Goal: Task Accomplishment & Management: Complete application form

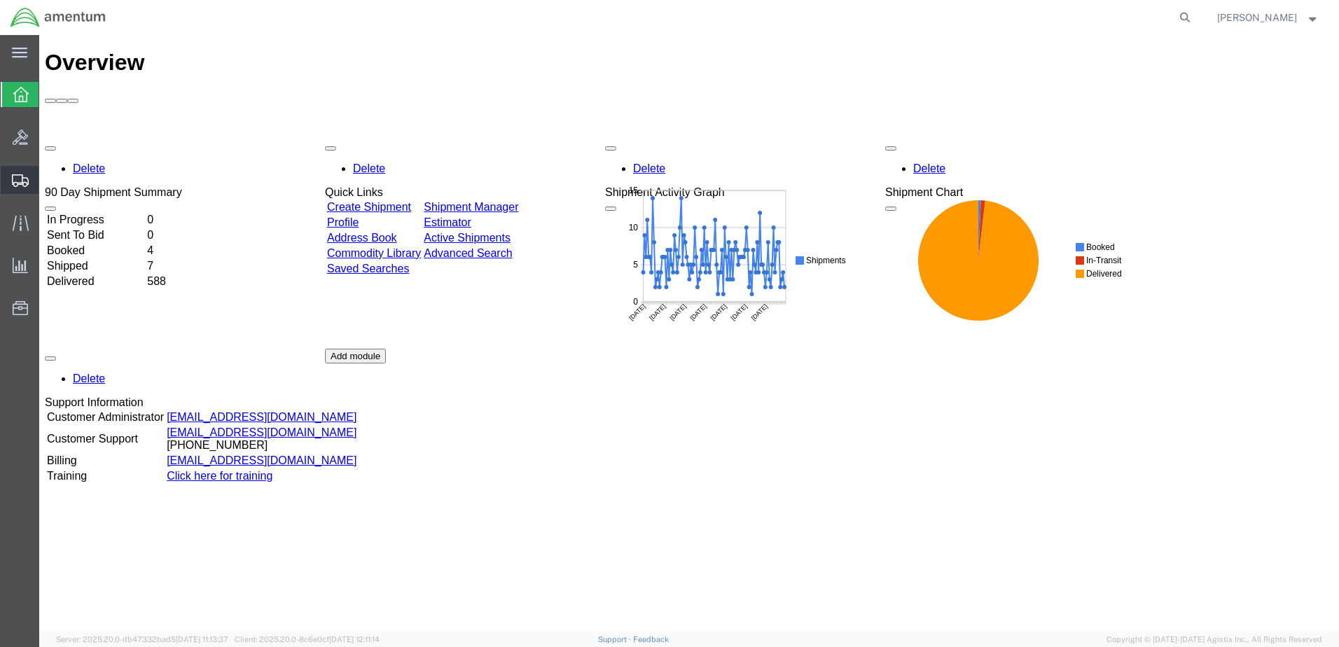
click at [0, 0] on span "Create Shipment" at bounding box center [0, 0] width 0 height 0
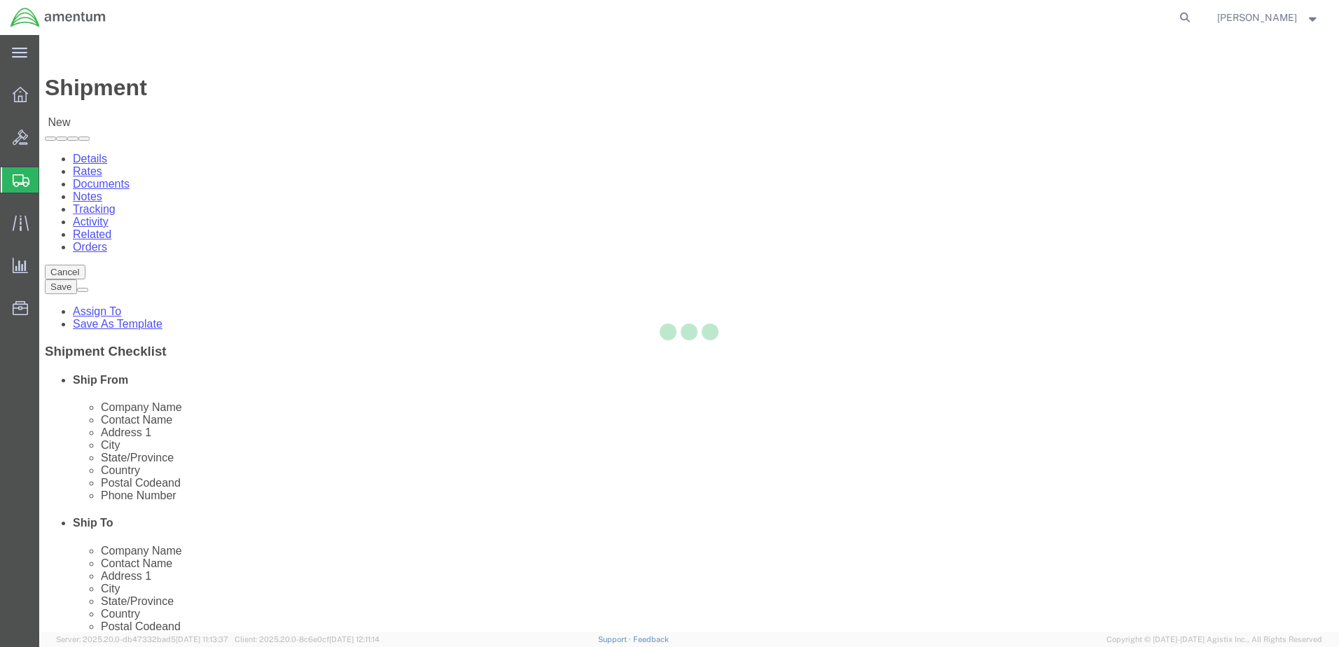
select select
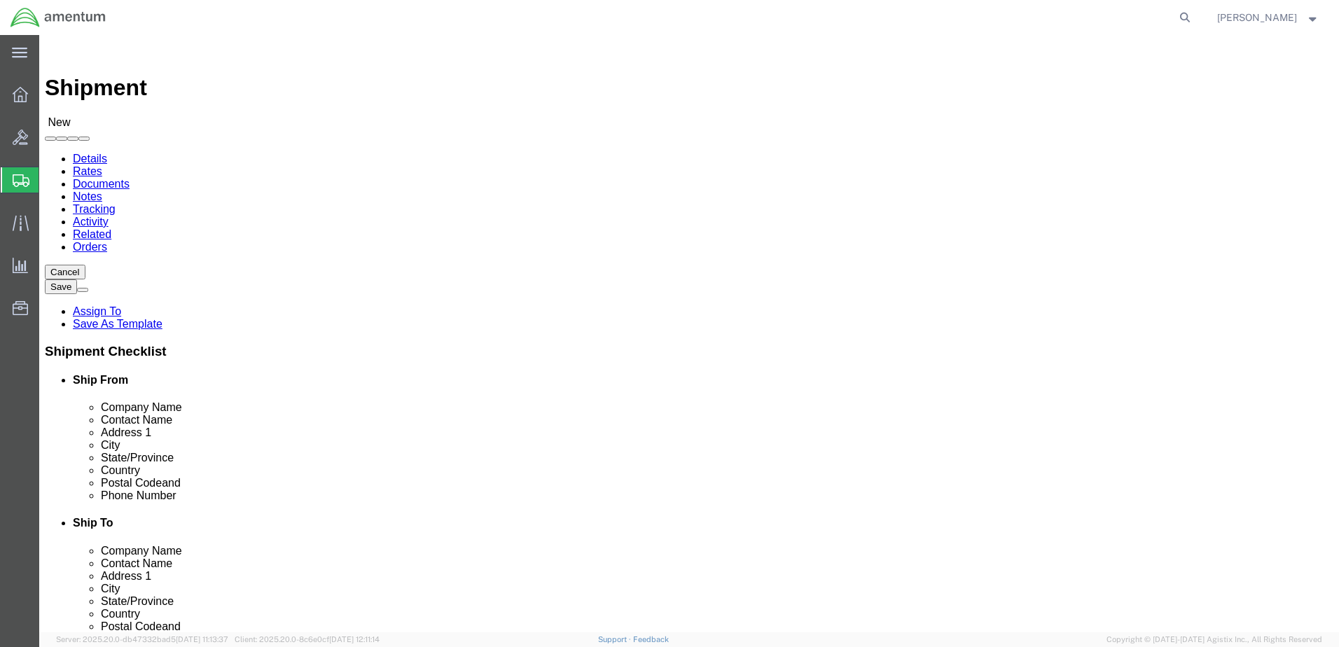
select select "MYPROFILE"
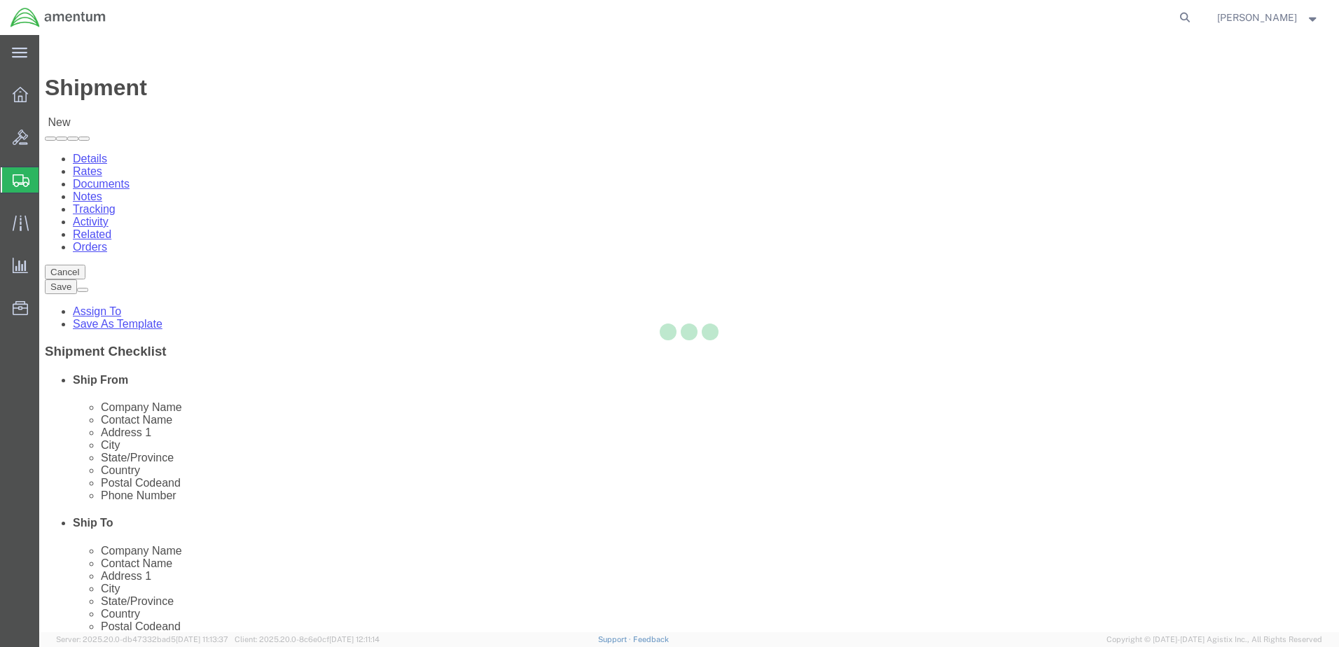
select select "CA"
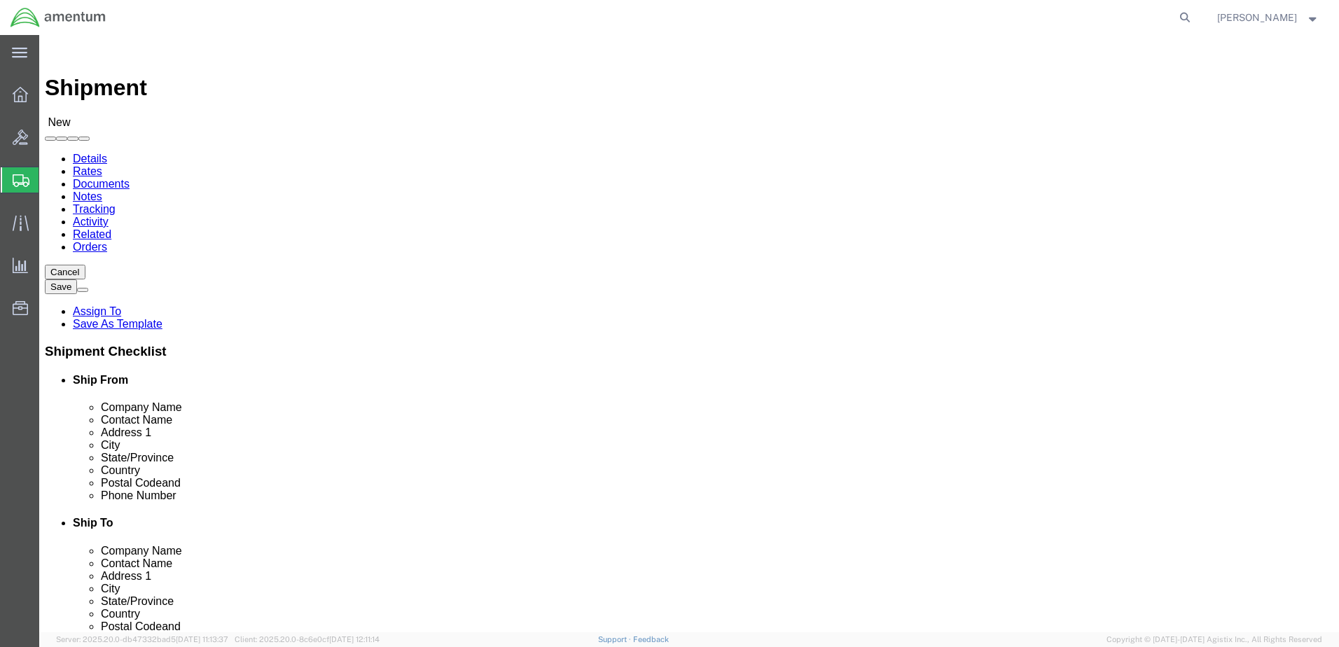
type input "wtu"
select select "49949"
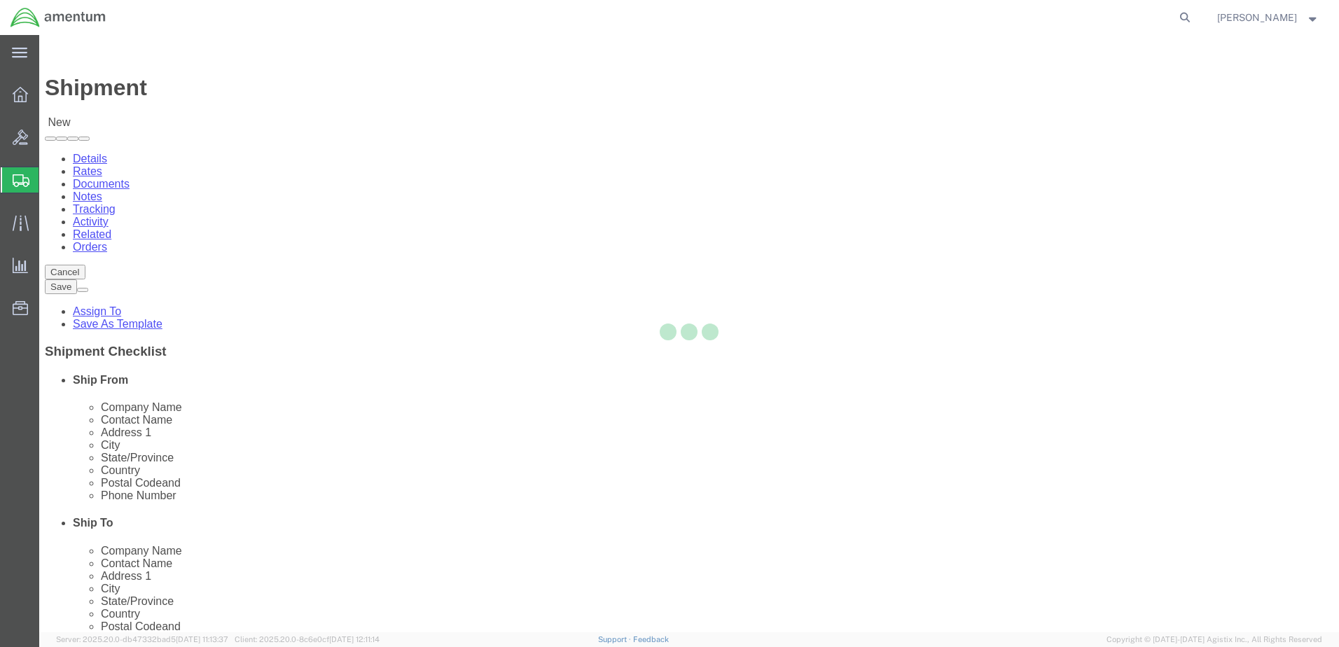
select select "AZ"
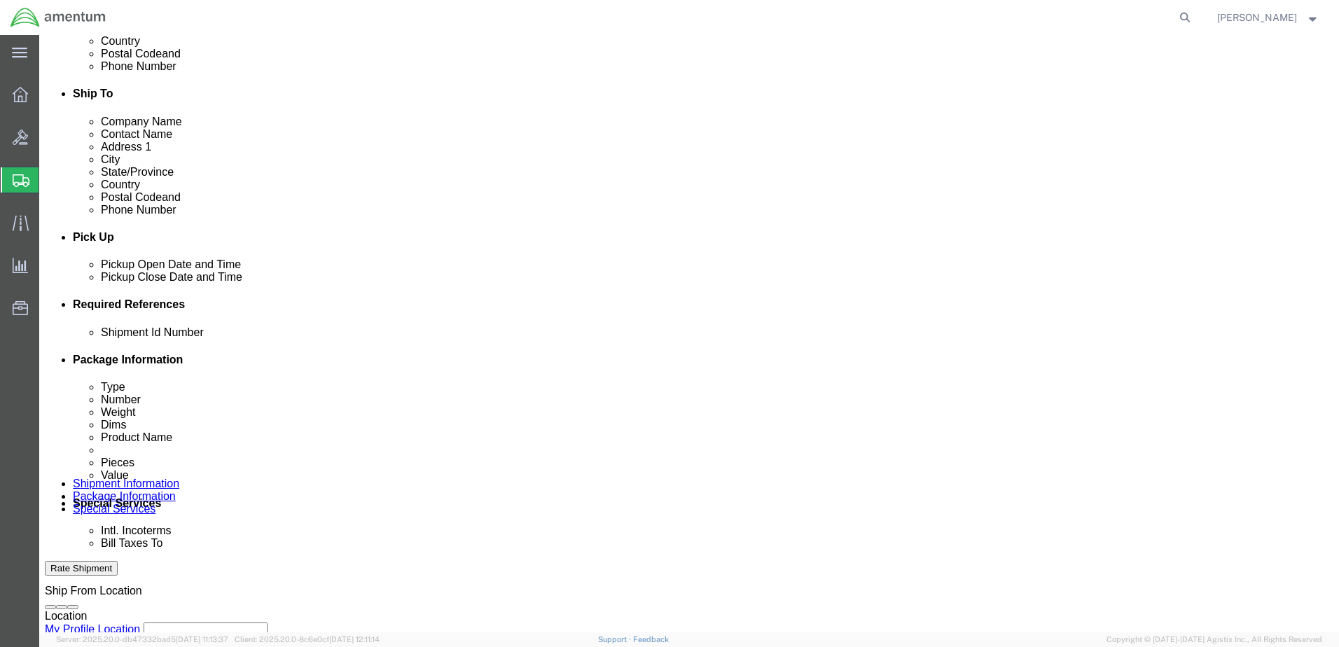
scroll to position [418, 0]
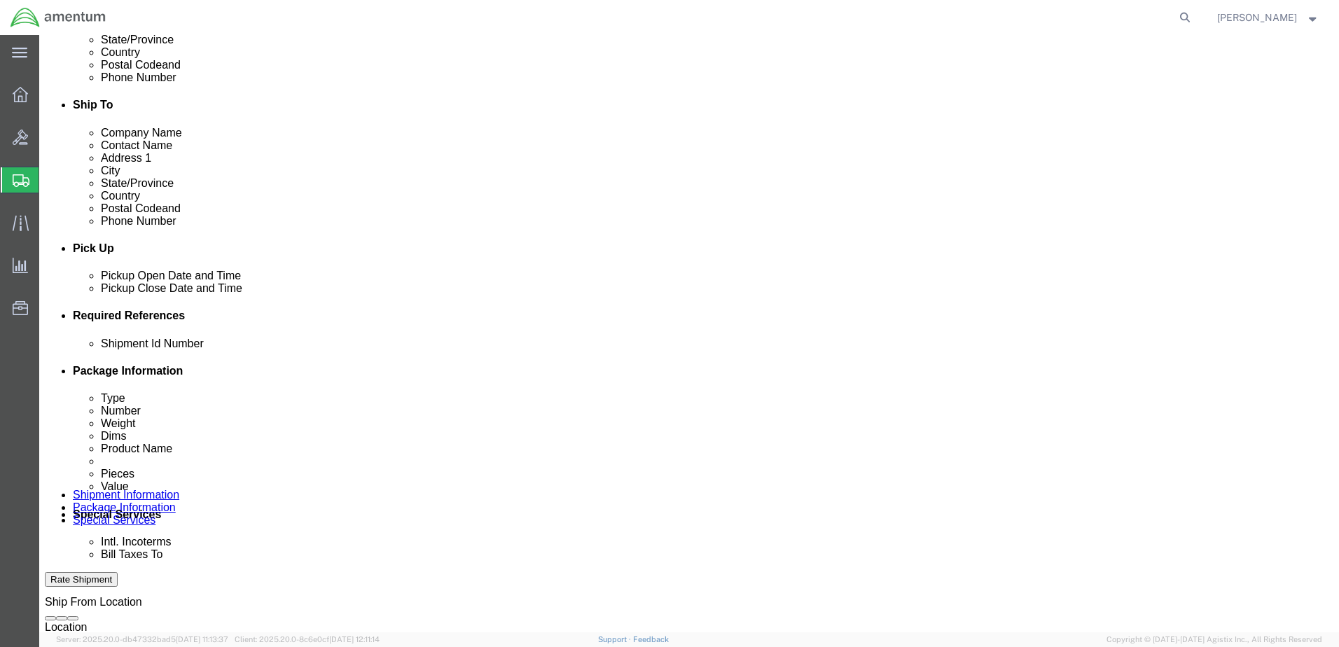
click button "Add reference"
paste input "AME-2026-IP01-FO013-2219-NAMC-Z000"
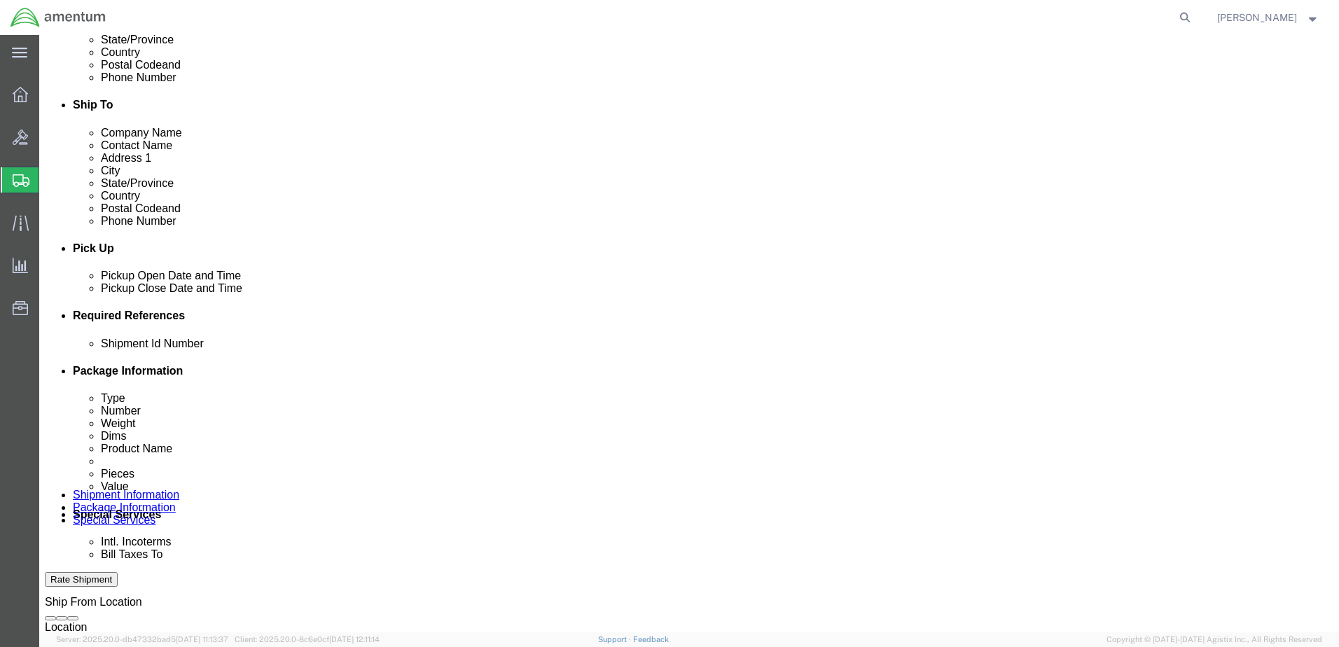
type input "AME-2026-IP01-FO013-2219-NAMC-Z000"
click input "text"
type input "479-008987"
click select "Select Account Type Activity ID Airline Appointment Number ASN Batch Request # …"
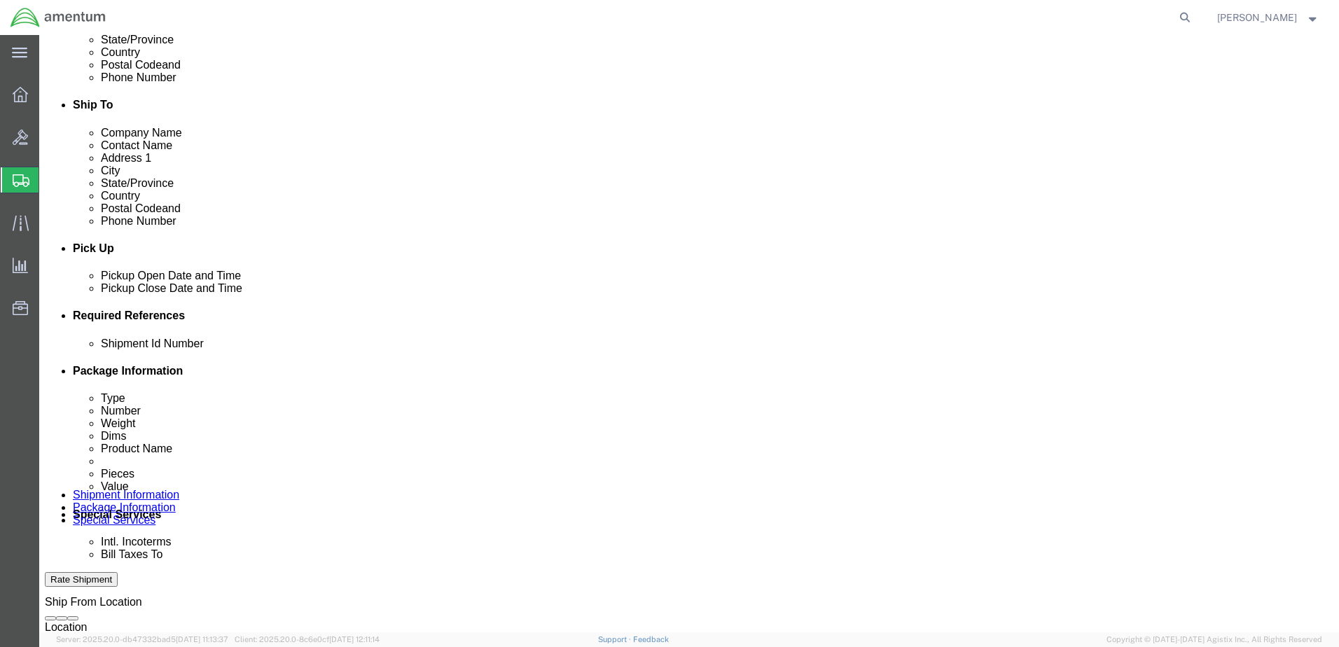
select select "CUSTREF"
click select "Select Account Type Activity ID Airline Appointment Number ASN Batch Request # …"
click input "text"
type input "479-008987"
click select "Select Account Type Activity ID Airline Appointment Number ASN Batch Request # …"
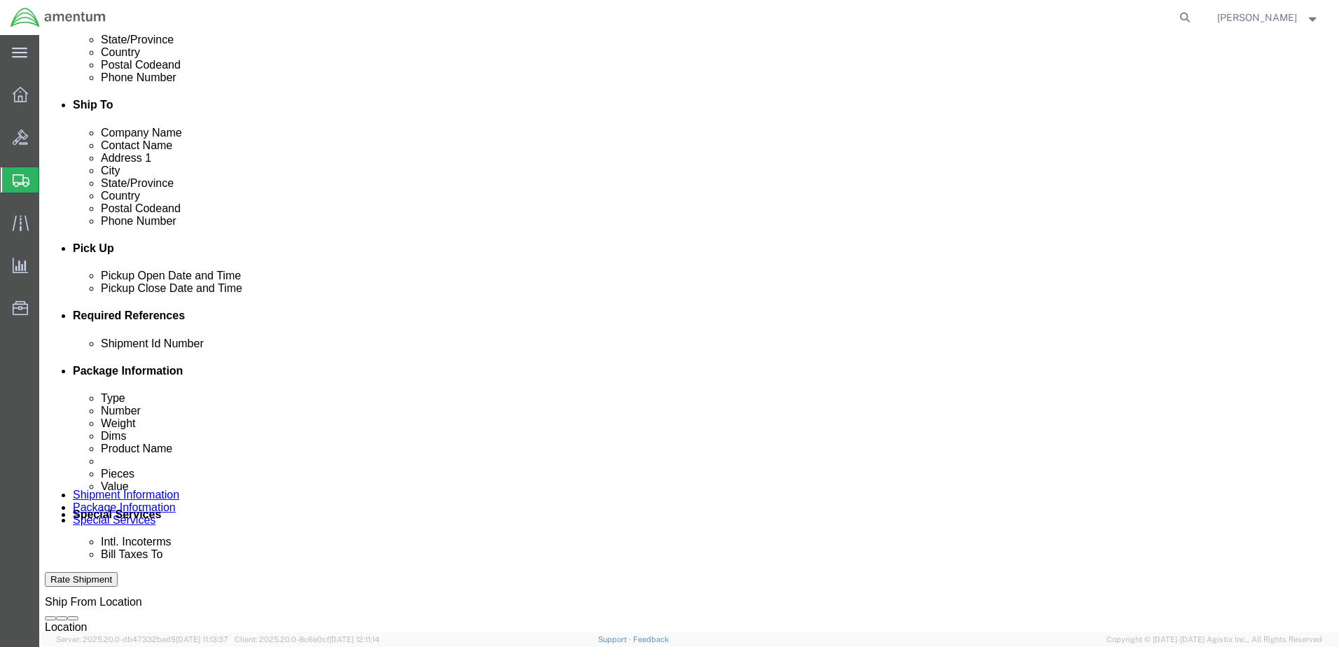
select select "DEPT"
click select "Select Account Type Activity ID Airline Appointment Number ASN Batch Request # …"
click input "text"
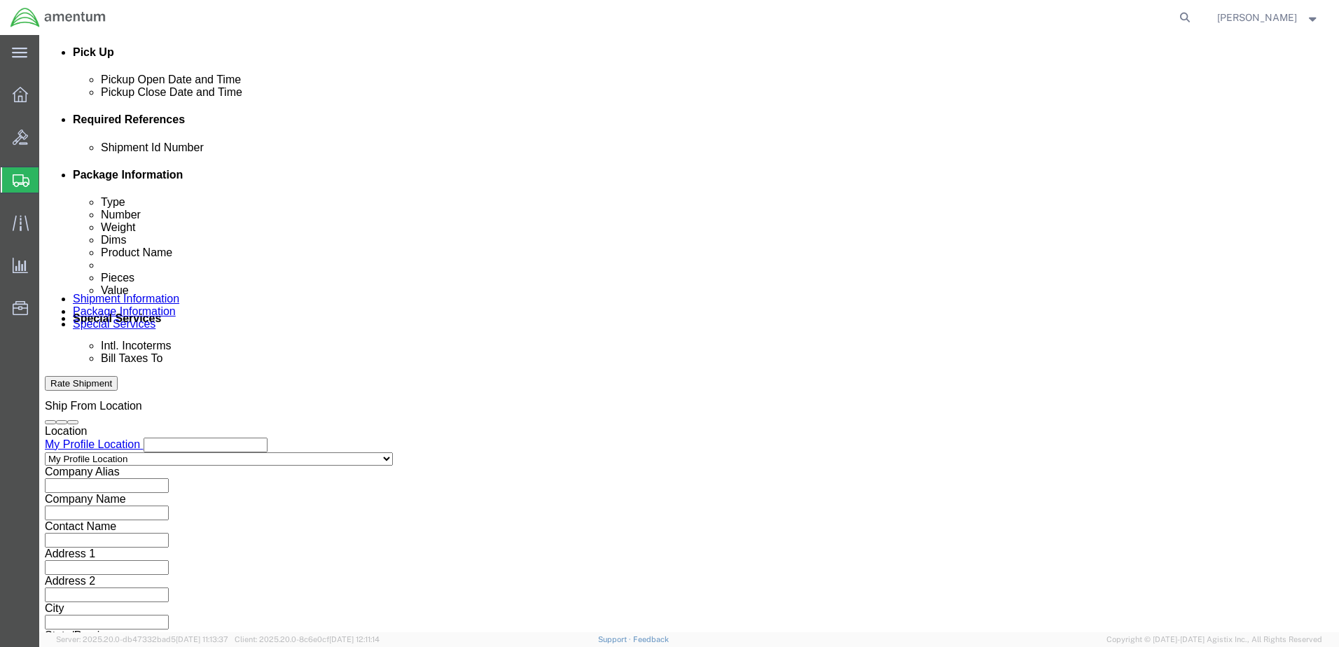
scroll to position [632, 0]
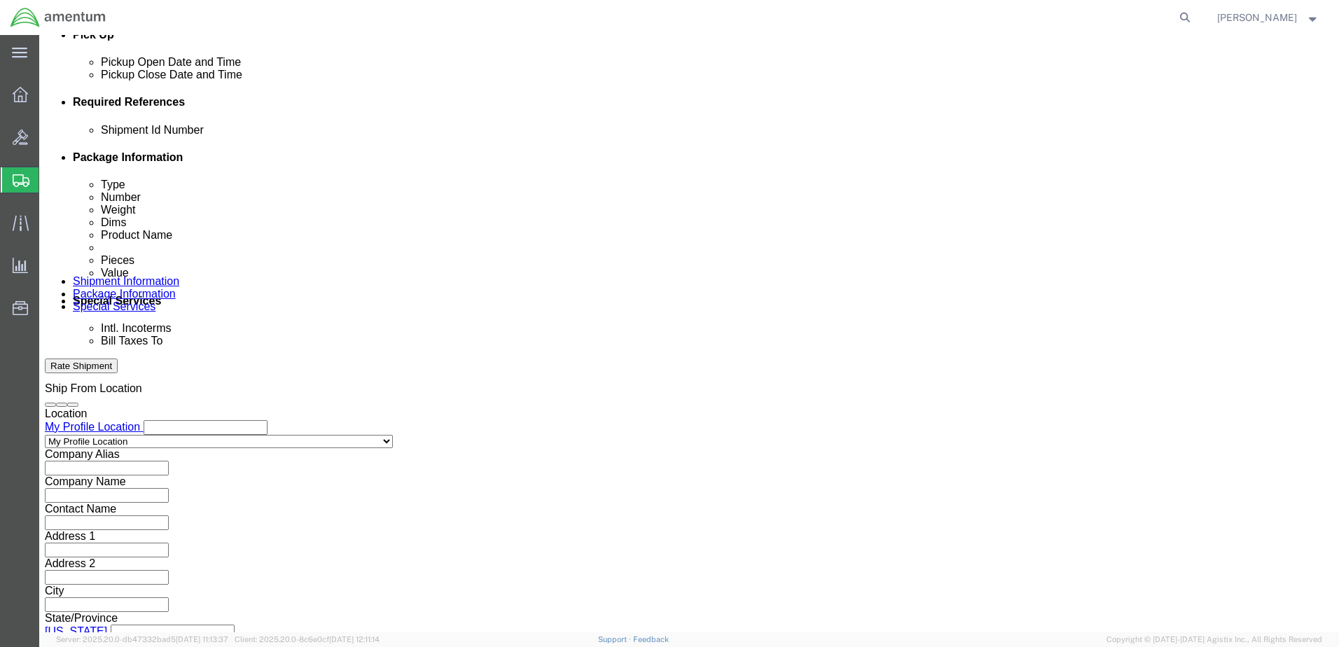
type input "CBP"
click button "Continue"
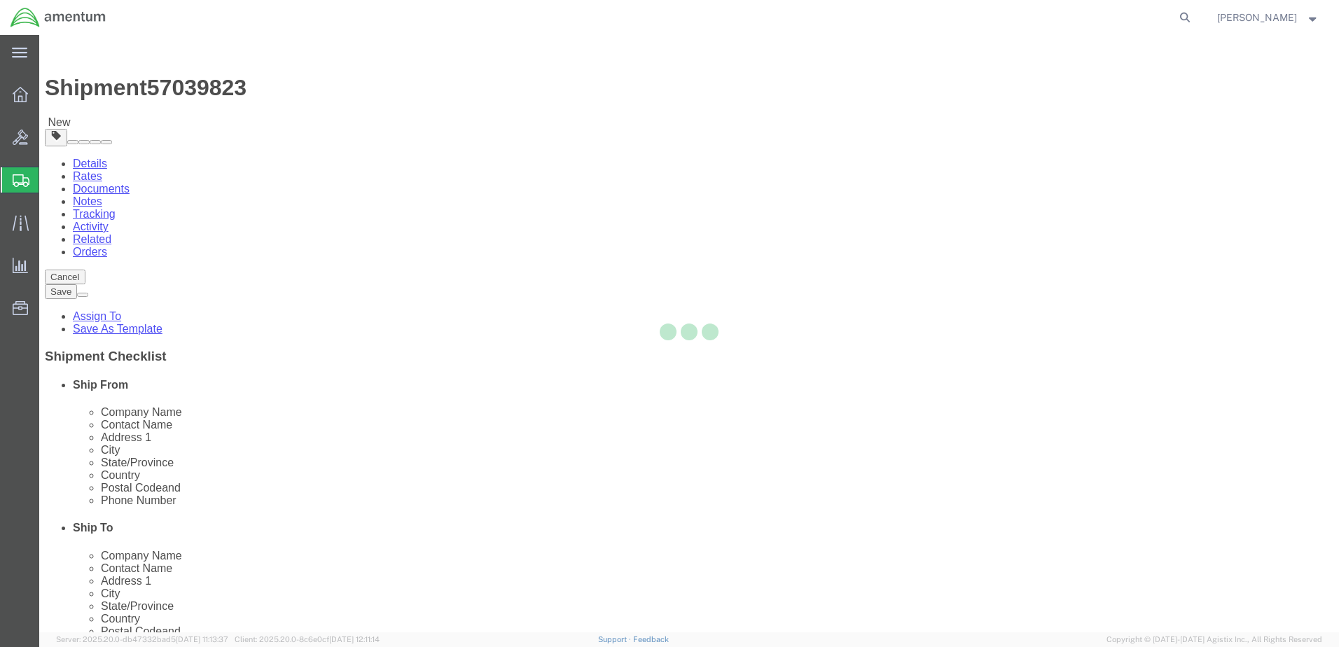
select select "CBOX"
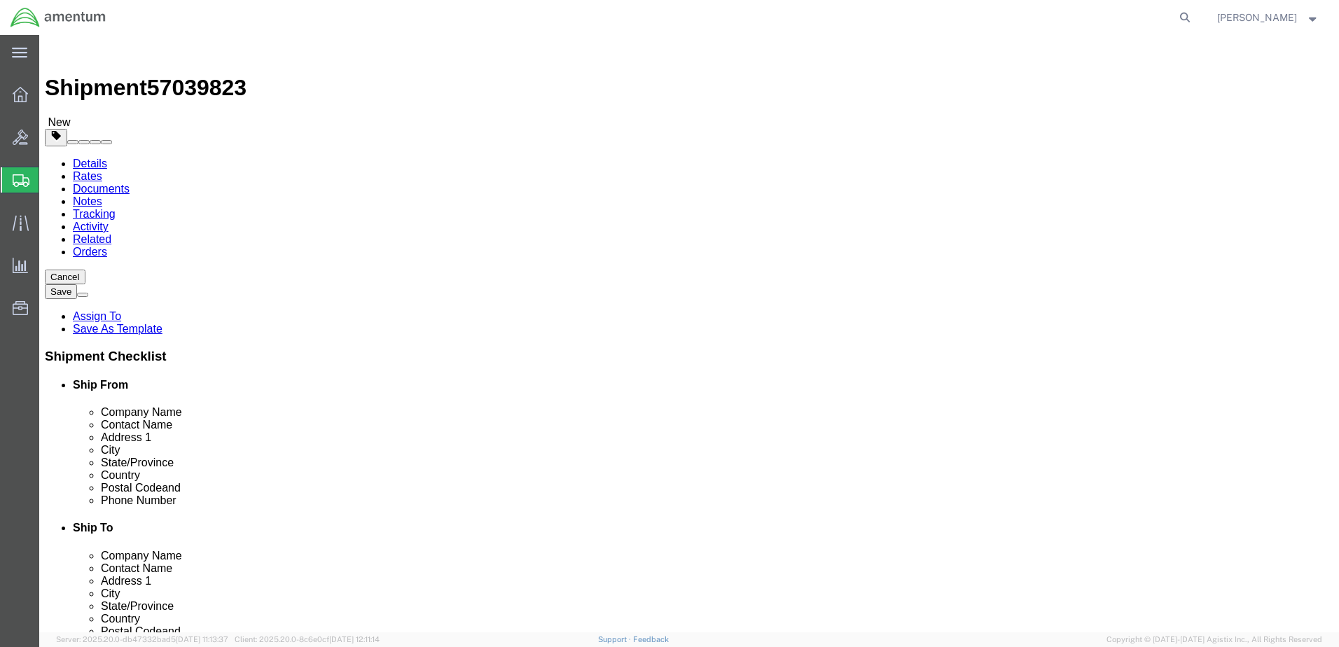
click div "Package Type Select BCK Boxes Bale(s) Basket(s) Bolt(s) Bottle(s) Buckets Bulk …"
click input "text"
type input "12"
type input "1"
type input "2"
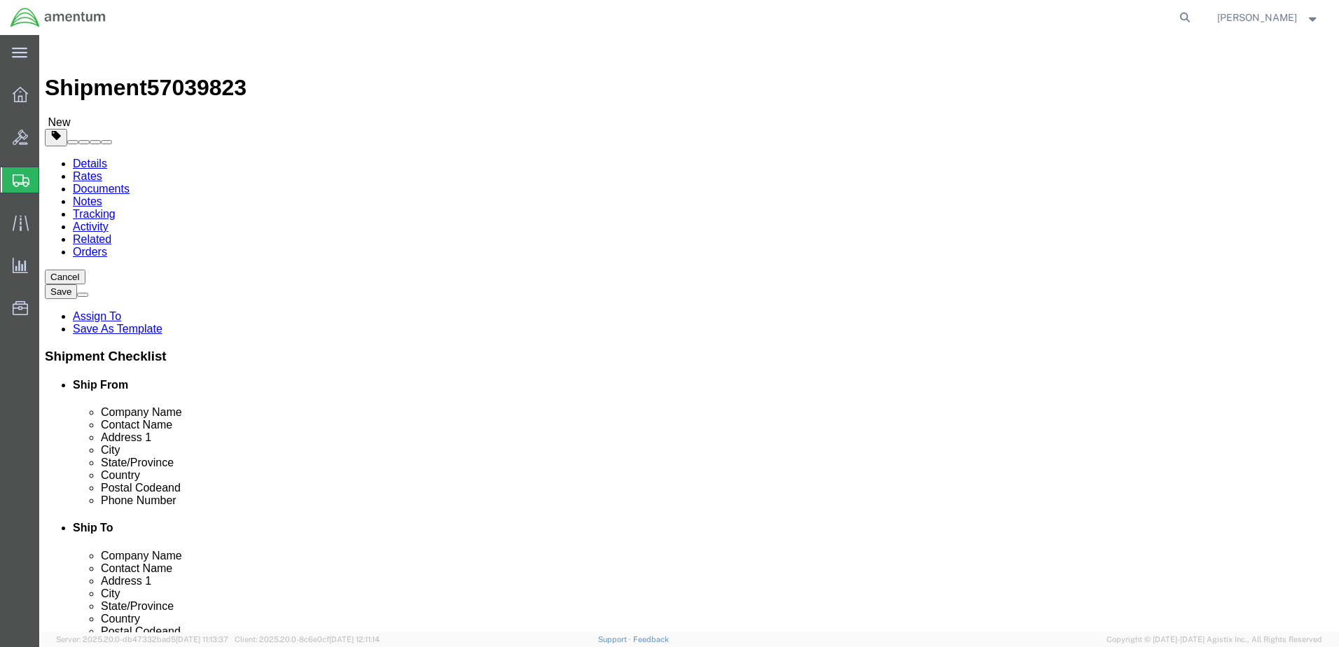
type input "12"
type input "8"
type input "4.00"
click link "Add Content"
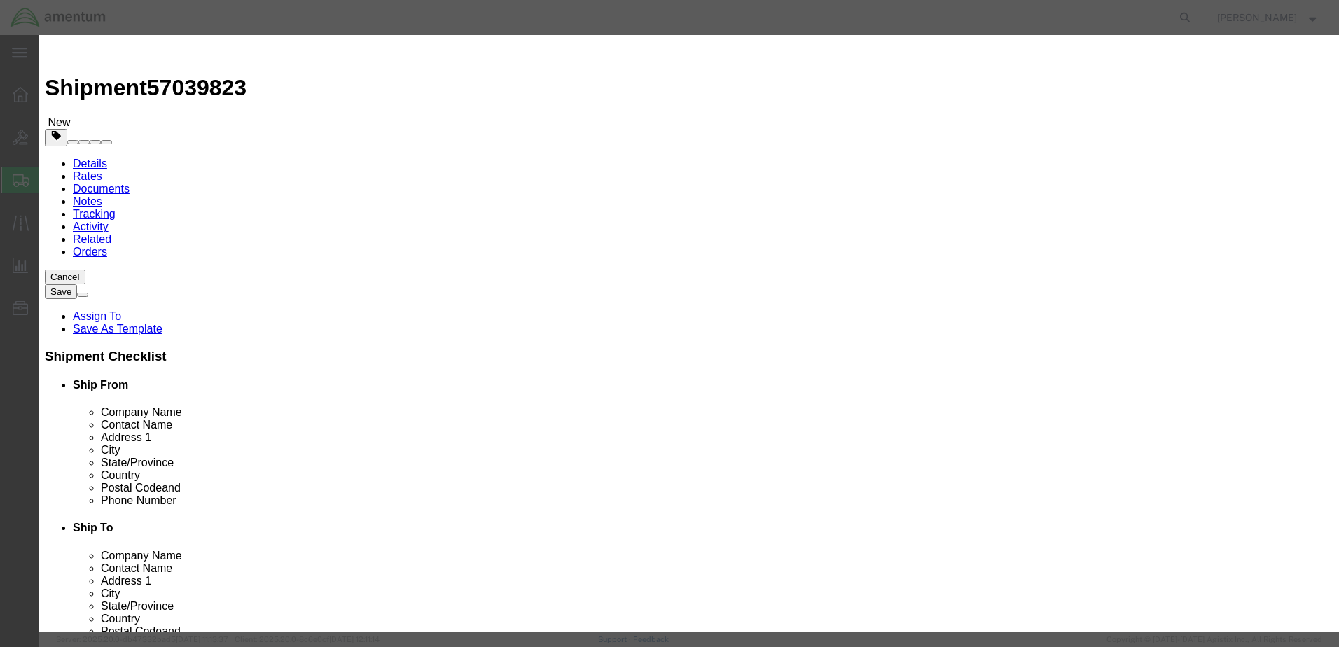
drag, startPoint x: 473, startPoint y: 146, endPoint x: 434, endPoint y: 111, distance: 52.6
click input "text"
type input "IHEELS Control Module"
drag, startPoint x: 424, startPoint y: 137, endPoint x: 389, endPoint y: 130, distance: 35.6
click div "Pieces 0 Select Bag Barrels 100Board Feet Bottle Box Blister Pack Carats Can Ca…"
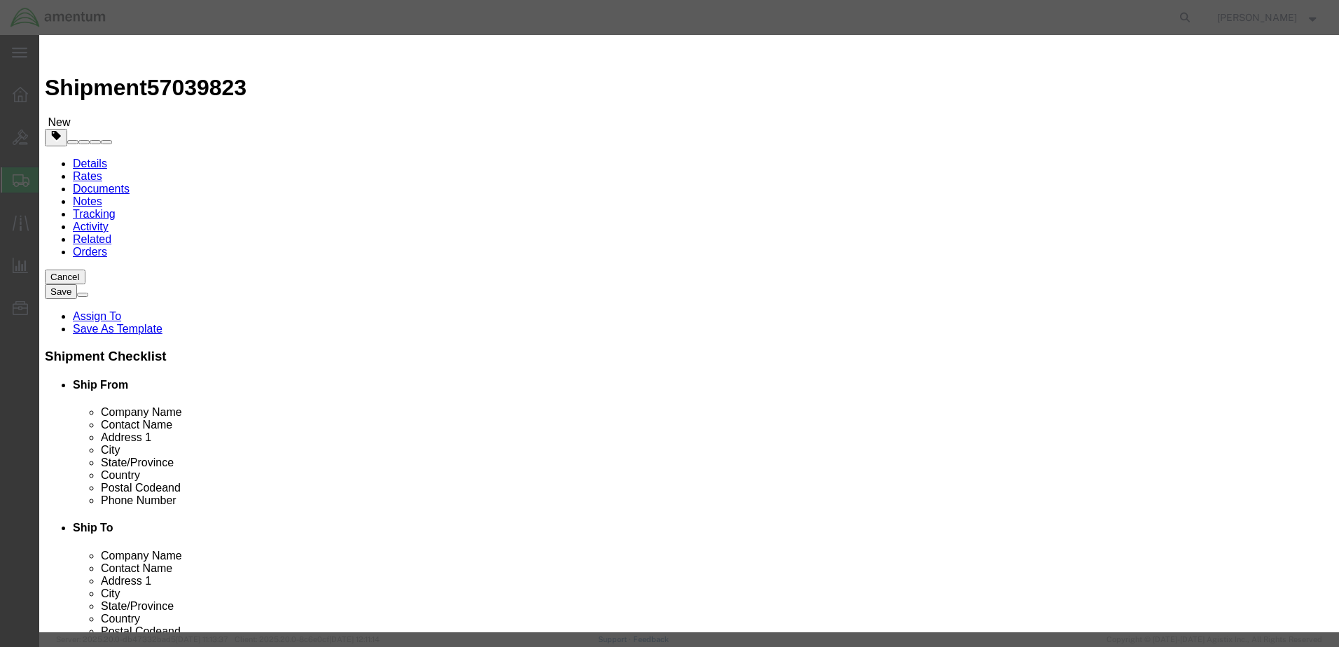
type input "1"
click div "Commodity library"
click input "text"
type input "1500.00"
drag, startPoint x: 941, startPoint y: 477, endPoint x: 1005, endPoint y: 513, distance: 73.7
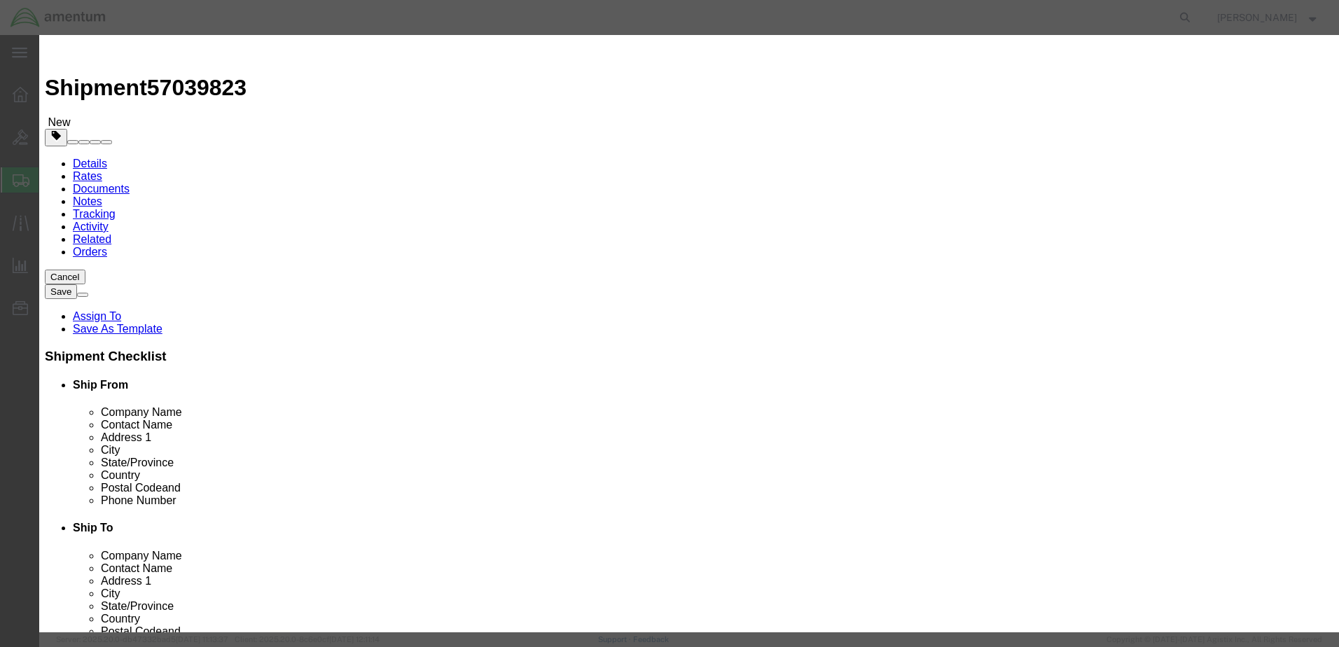
click button "Save & Close"
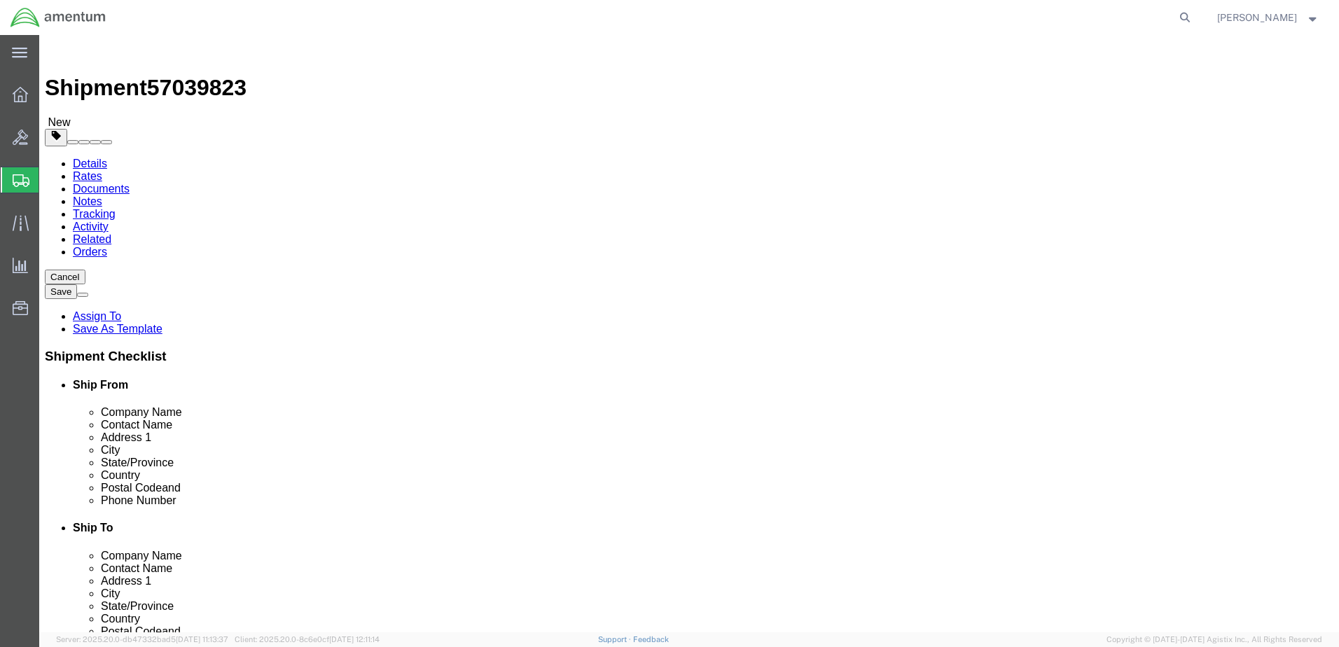
click button "Rate Shipment"
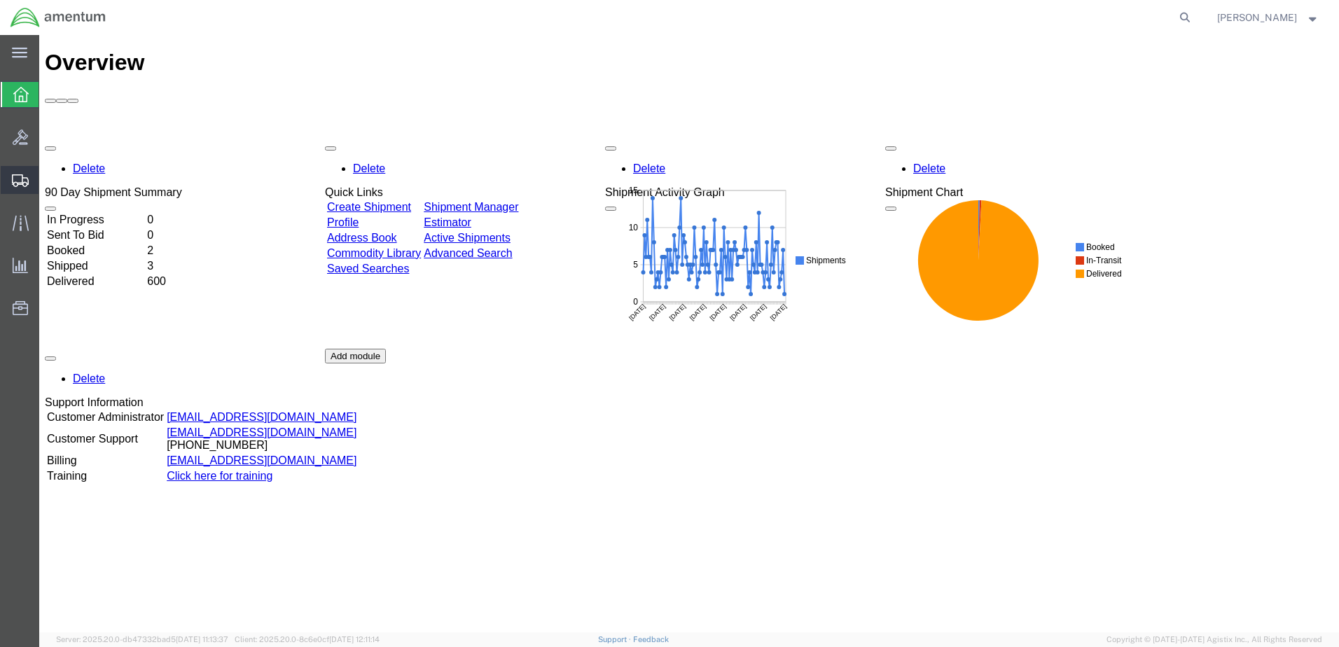
click at [0, 0] on span "Create Shipment" at bounding box center [0, 0] width 0 height 0
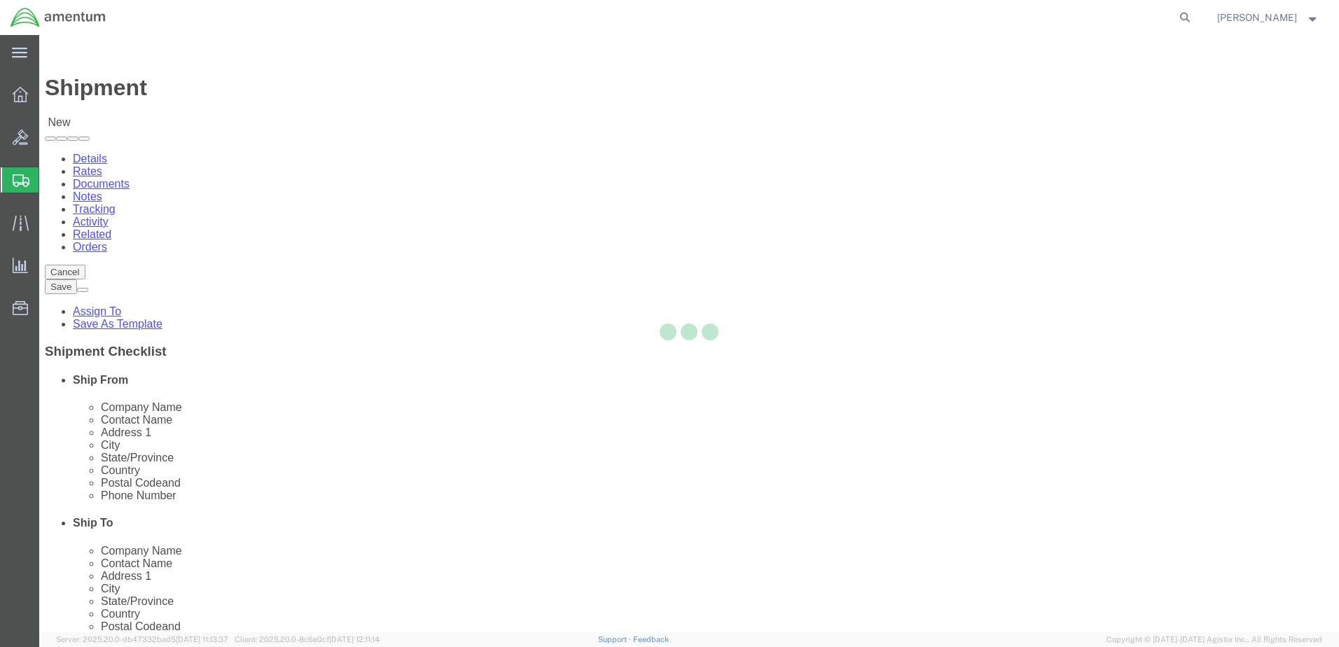
select select
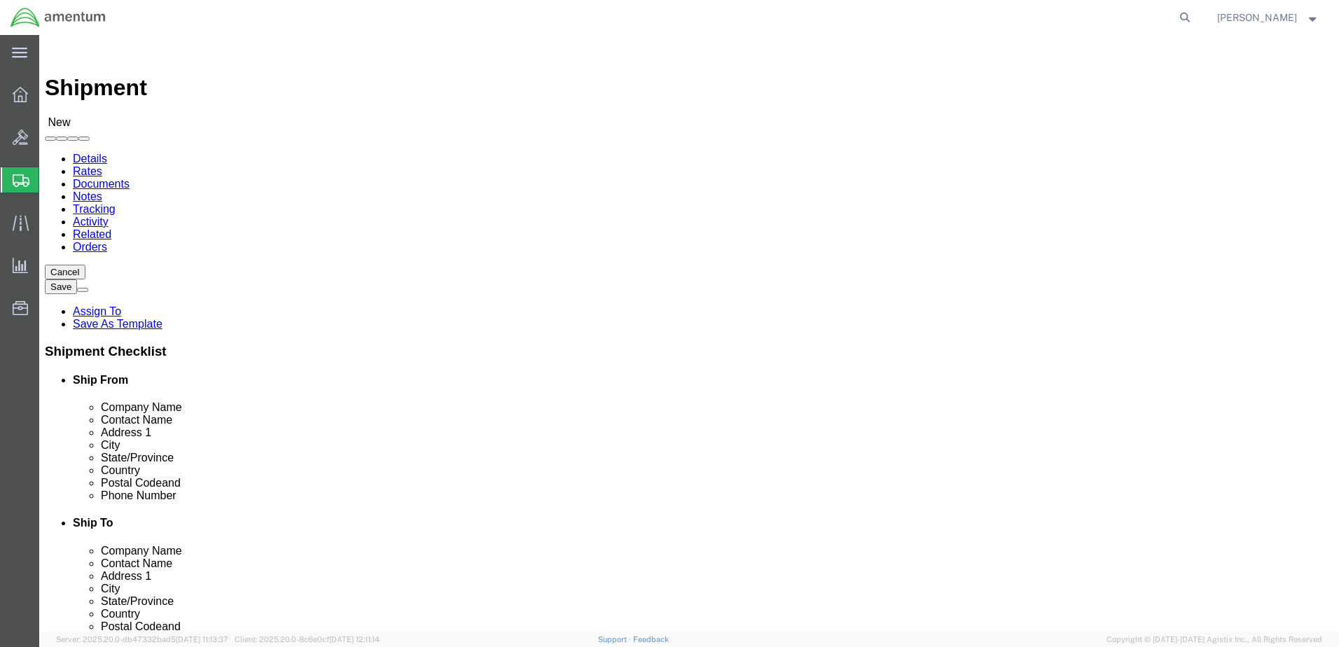
select select "MYPROFILE"
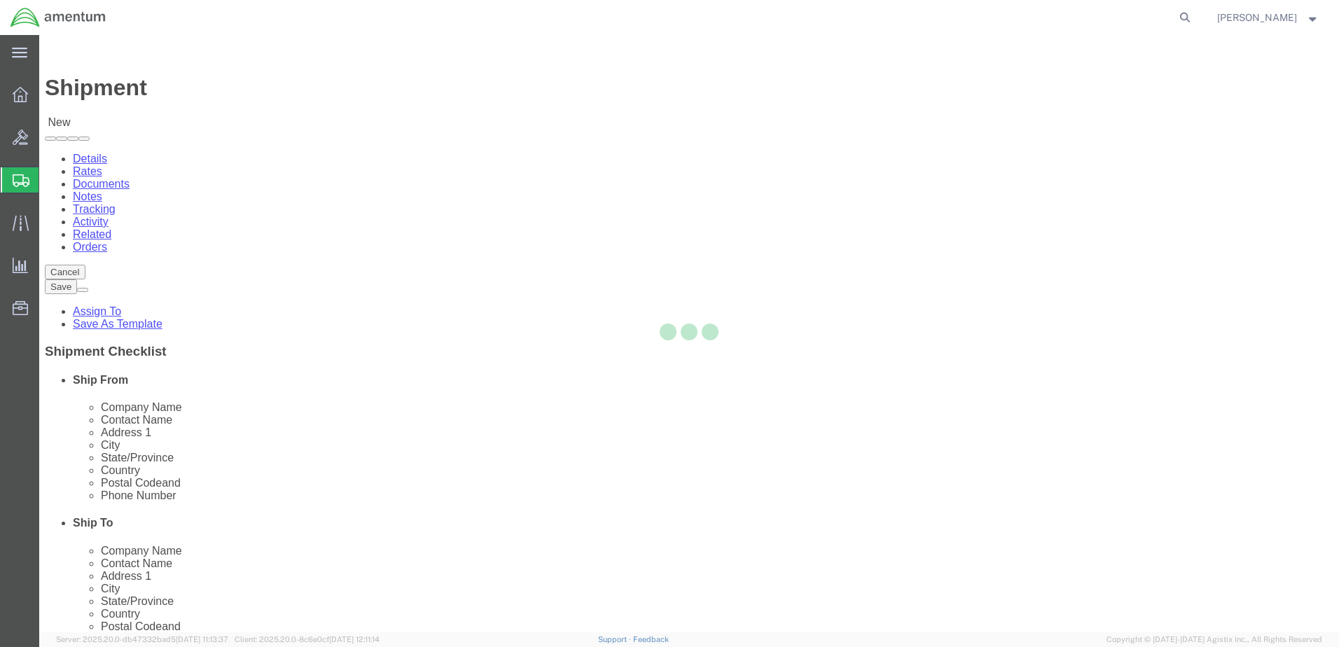
select select "CA"
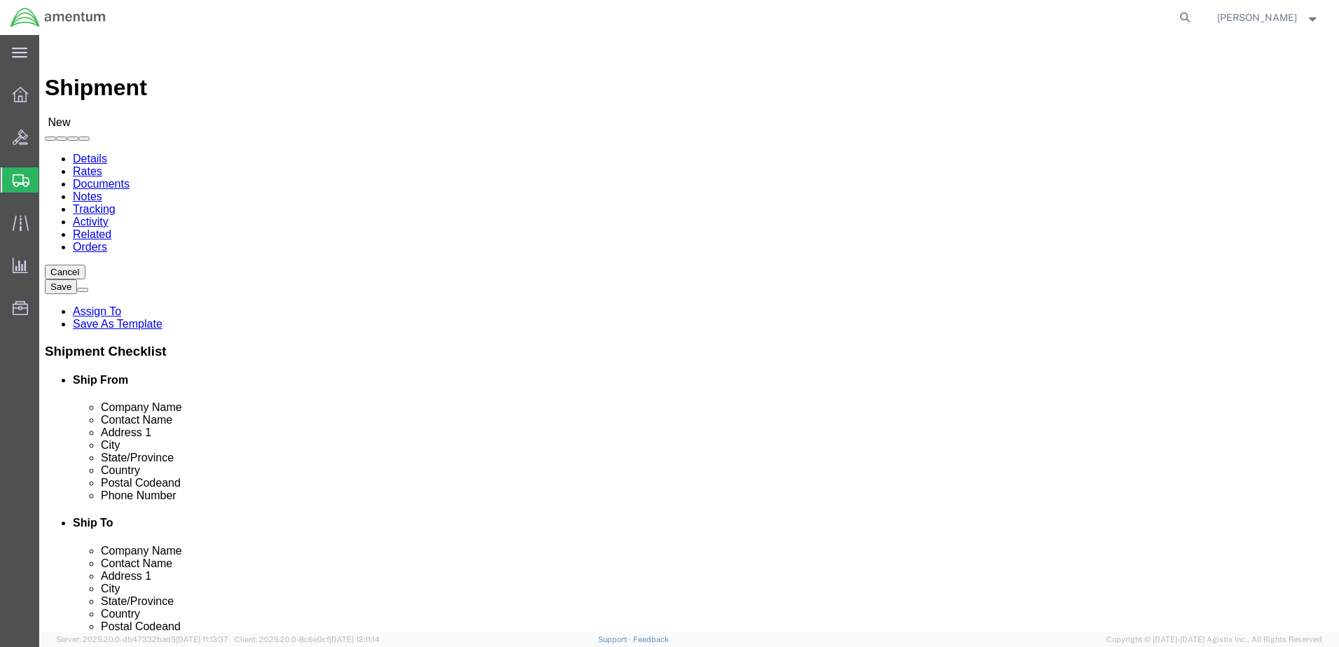
type input "ncc"
select select "69291"
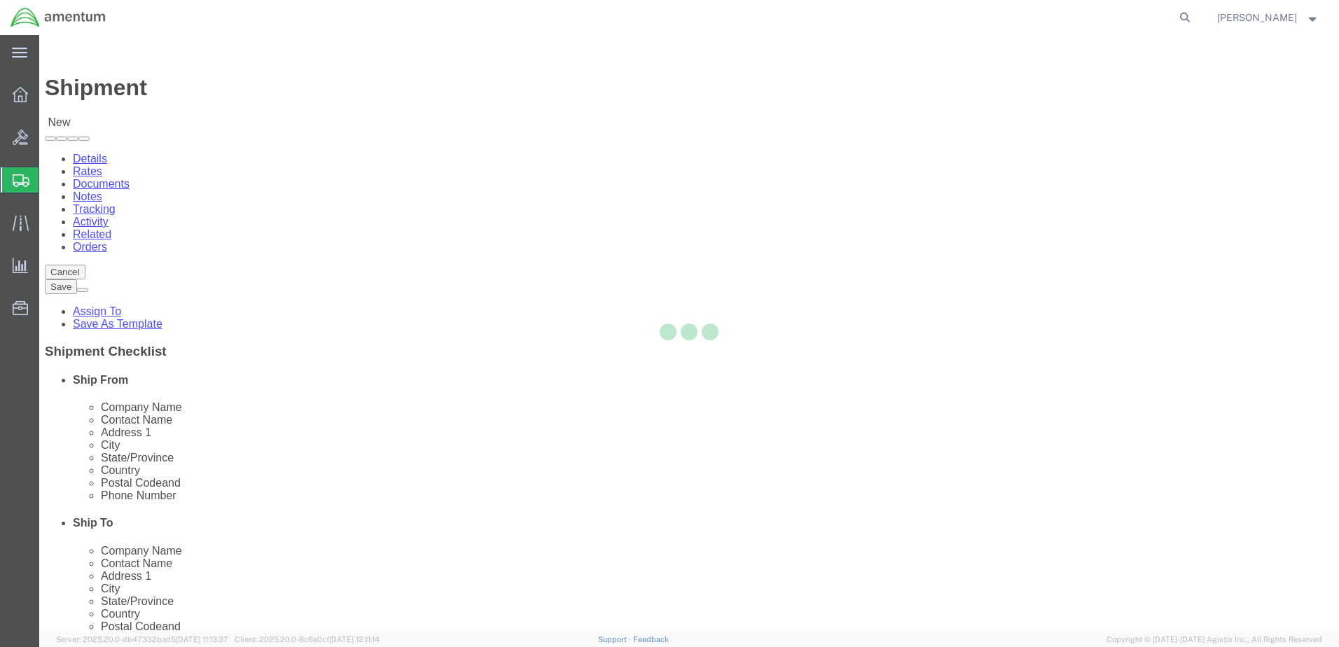
select select "[GEOGRAPHIC_DATA]"
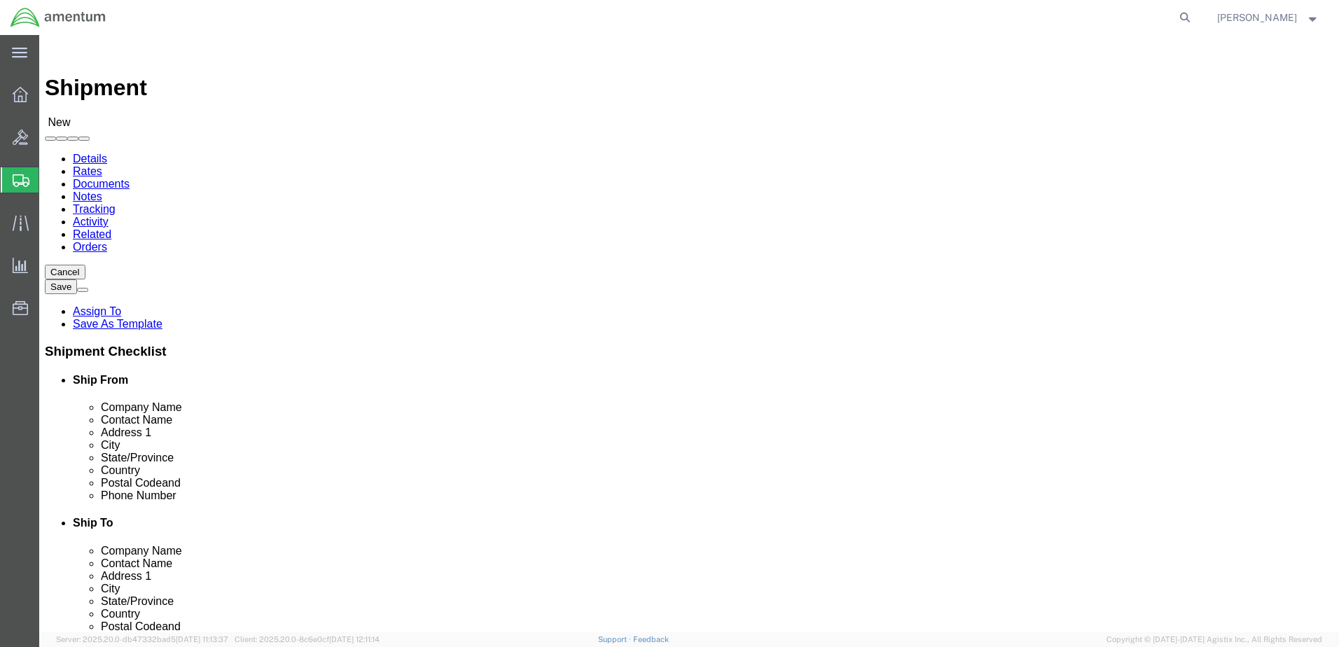
paste input "[PERSON_NAME]"
type input "[PERSON_NAME]"
paste input "619) 227-6938"
drag, startPoint x: 736, startPoint y: 472, endPoint x: 757, endPoint y: 475, distance: 21.2
click input "619) 227-6938"
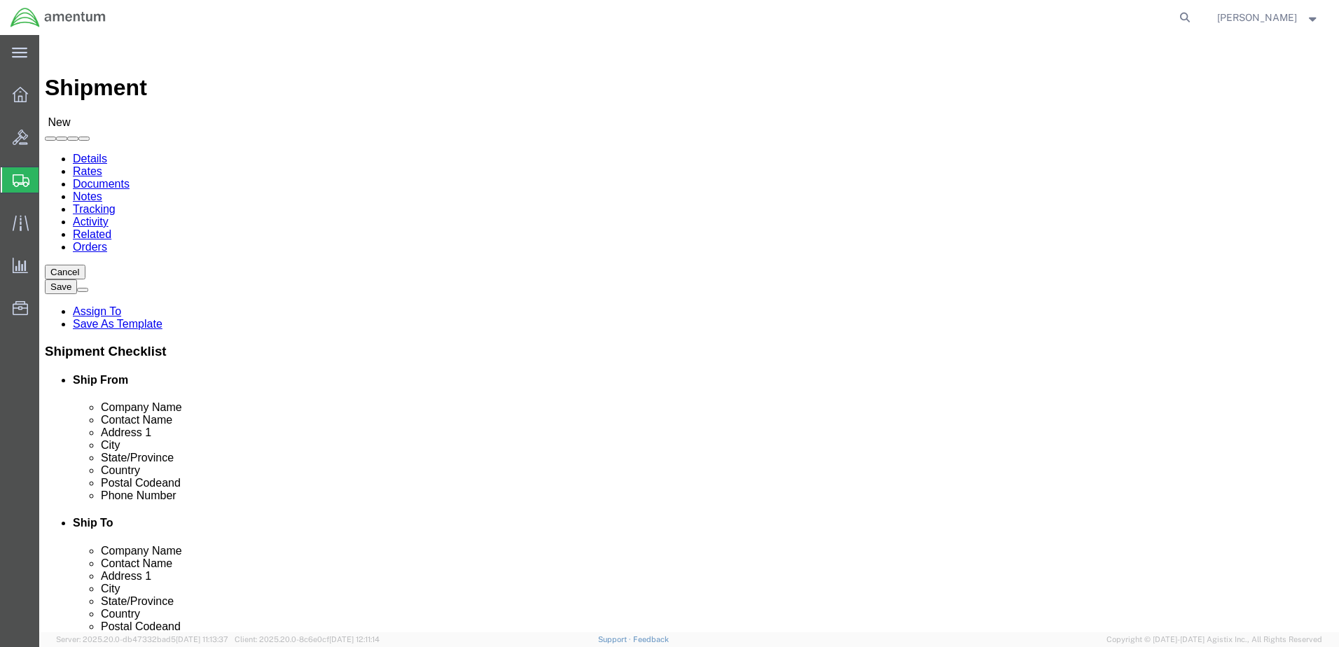
type input "[PHONE_NUMBER]"
paste input "[PERSON_NAME][EMAIL_ADDRESS][PERSON_NAME][DOMAIN_NAME]"
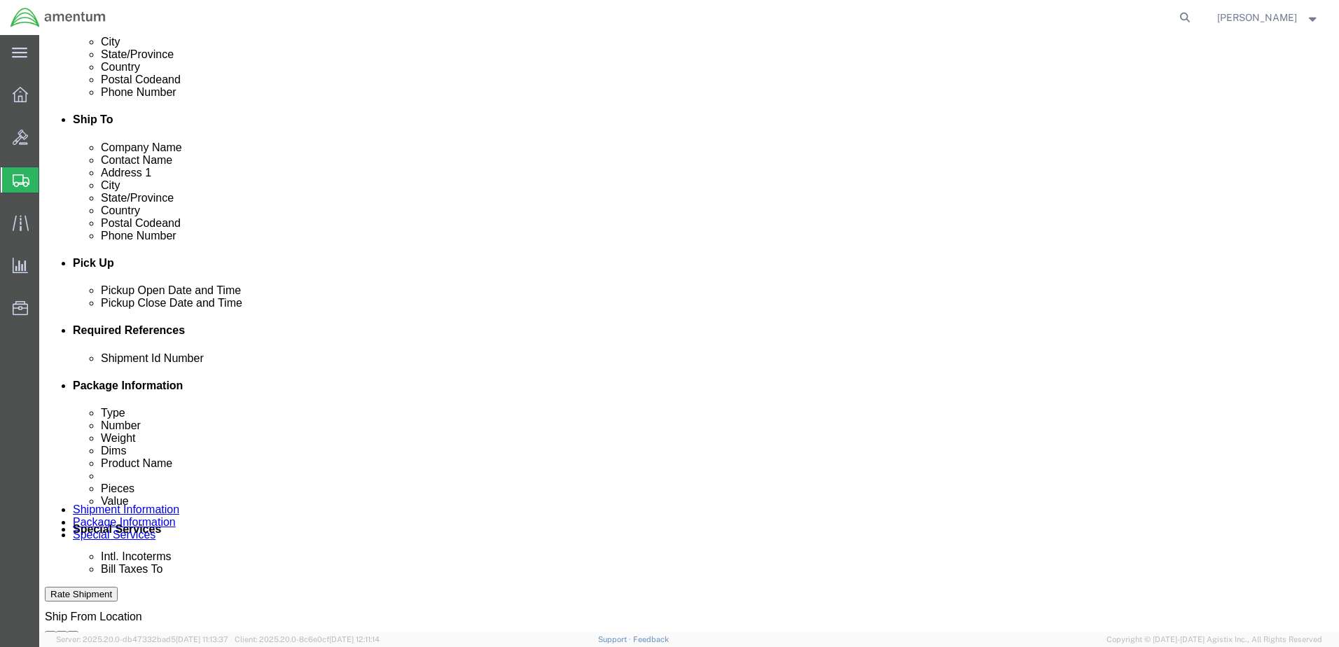
scroll to position [420, 0]
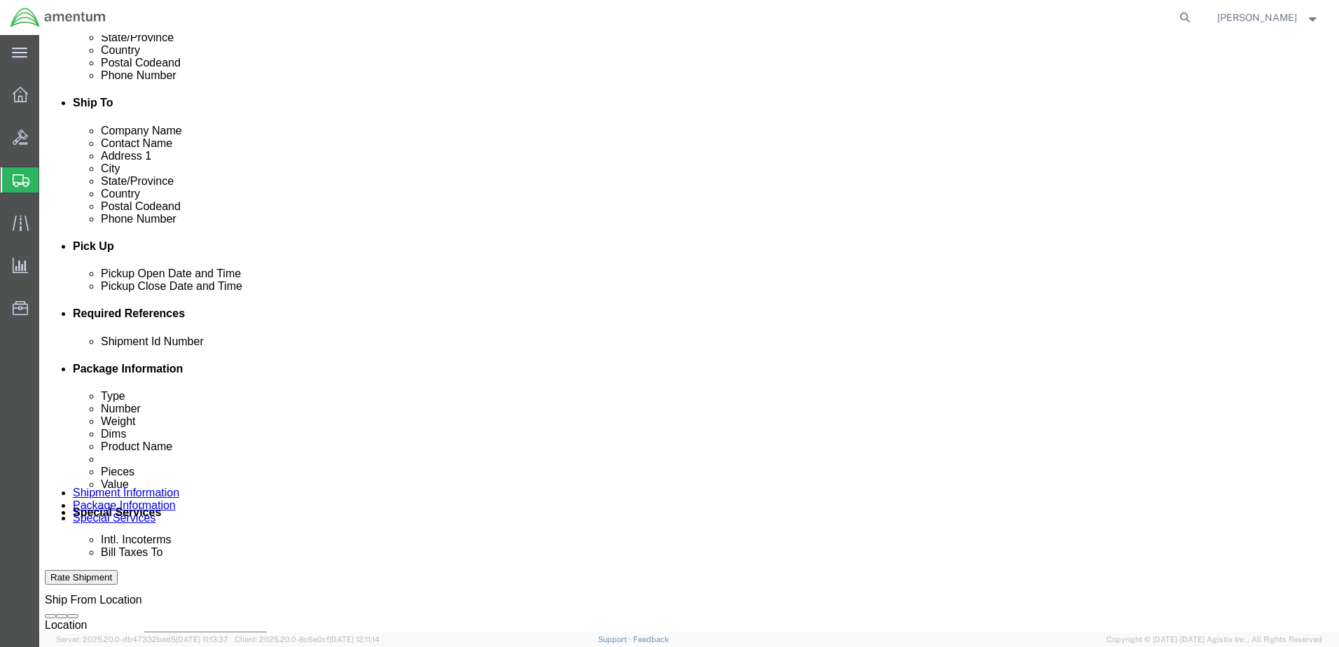
type input "[PERSON_NAME][EMAIL_ADDRESS][PERSON_NAME][DOMAIN_NAME]"
click button "Add reference"
click input "text"
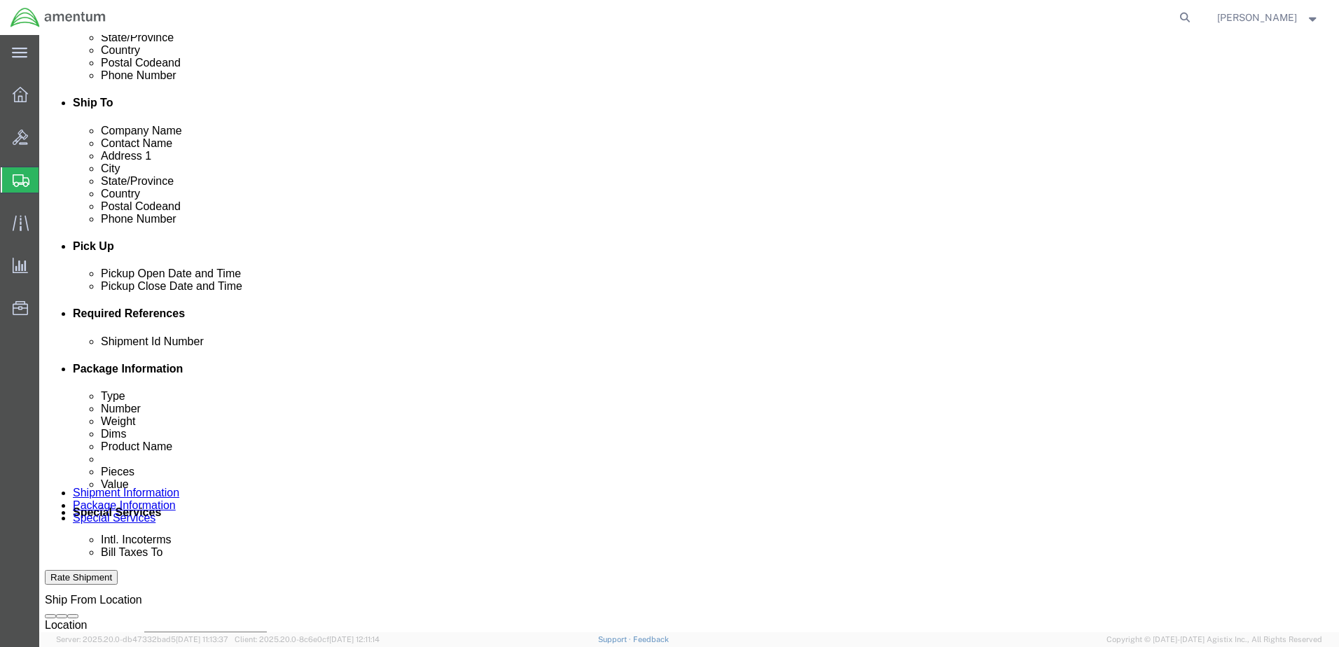
type input "10062026"
click select "Select Account Type Activity ID Airline Appointment Number ASN Batch Request # …"
select select "DEPT"
click select "Select Account Type Activity ID Airline Appointment Number ASN Batch Request # …"
click input "text"
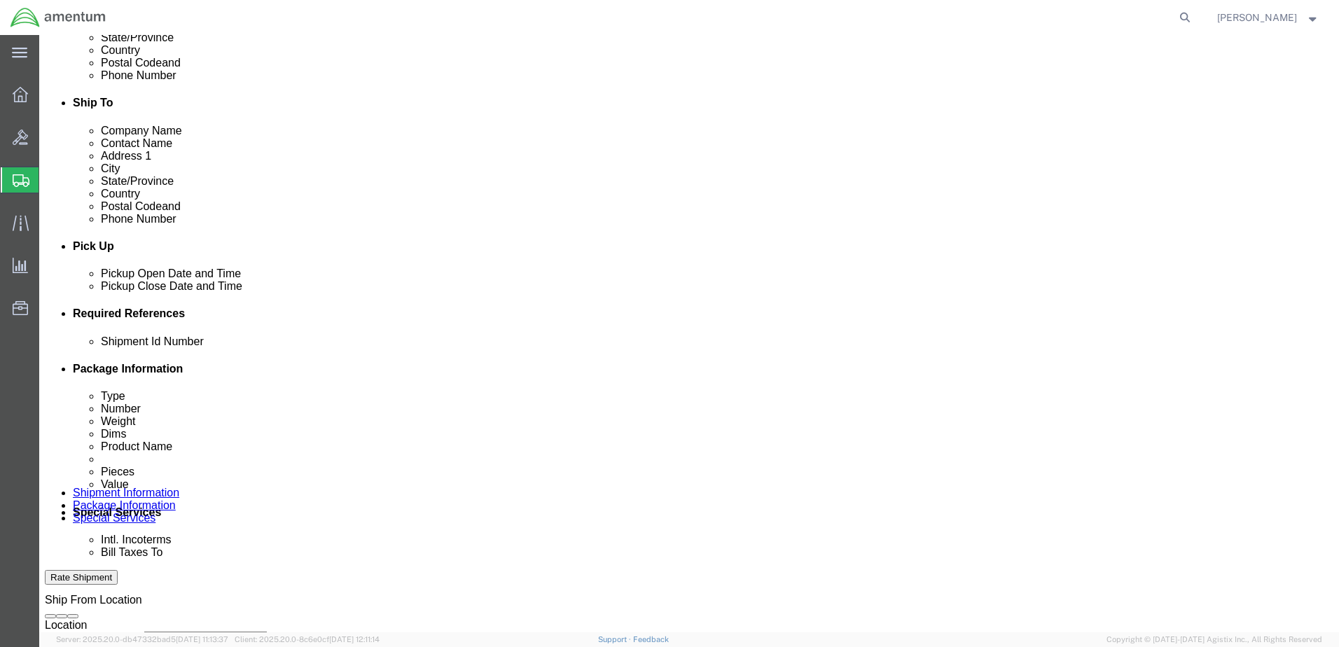
type input "CBP"
click select "Select Account Type Activity ID Airline Appointment Number ASN Batch Request # …"
select select "PROJNUM"
click select "Select Account Type Activity ID Airline Appointment Number ASN Batch Request # …"
paste input "[PERSON_NAME][EMAIL_ADDRESS][PERSON_NAME][DOMAIN_NAME]"
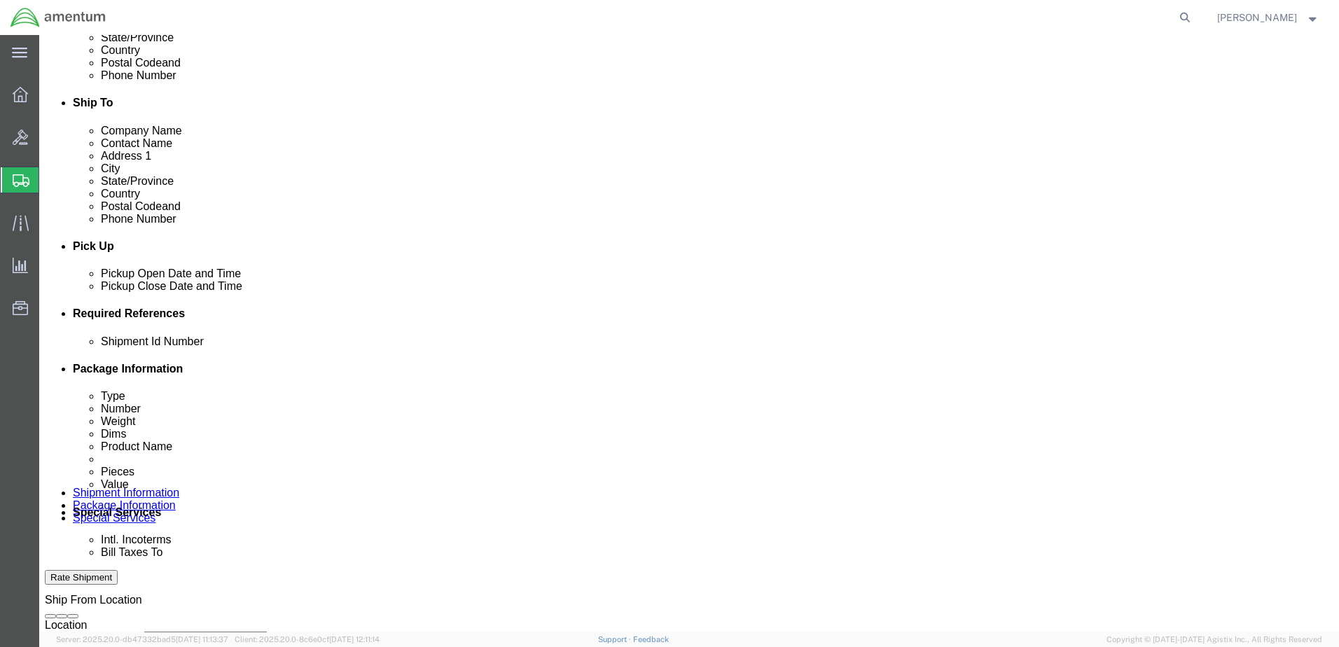
scroll to position [0, 0]
type input "C"
paste input "AME-2026-IP01-FO013-2219-NAMC-Z000"
type input "AME-2026-IP01-FO013-2219-NAMC-Z000"
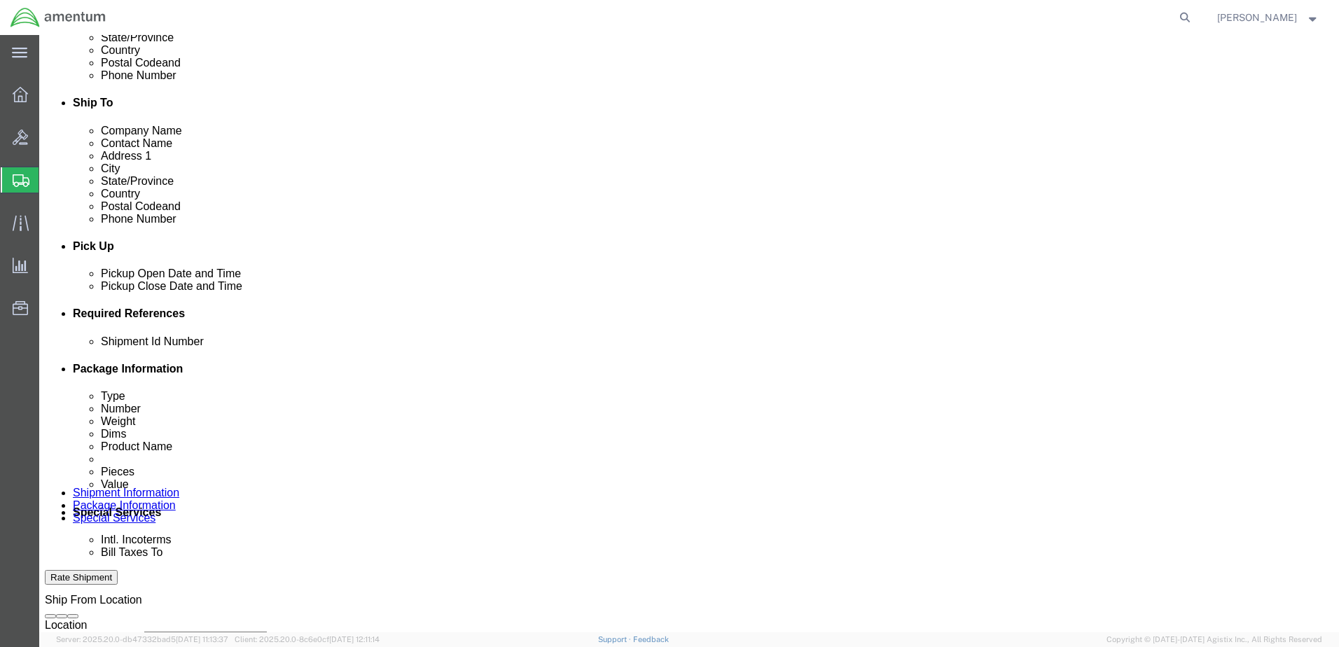
scroll to position [0, 0]
click select "Select Account Type Activity ID Airline Appointment Number ASN Batch Request # …"
select select "CUSTREF"
click select "Select Account Type Activity ID Airline Appointment Number ASN Batch Request # …"
click input "text"
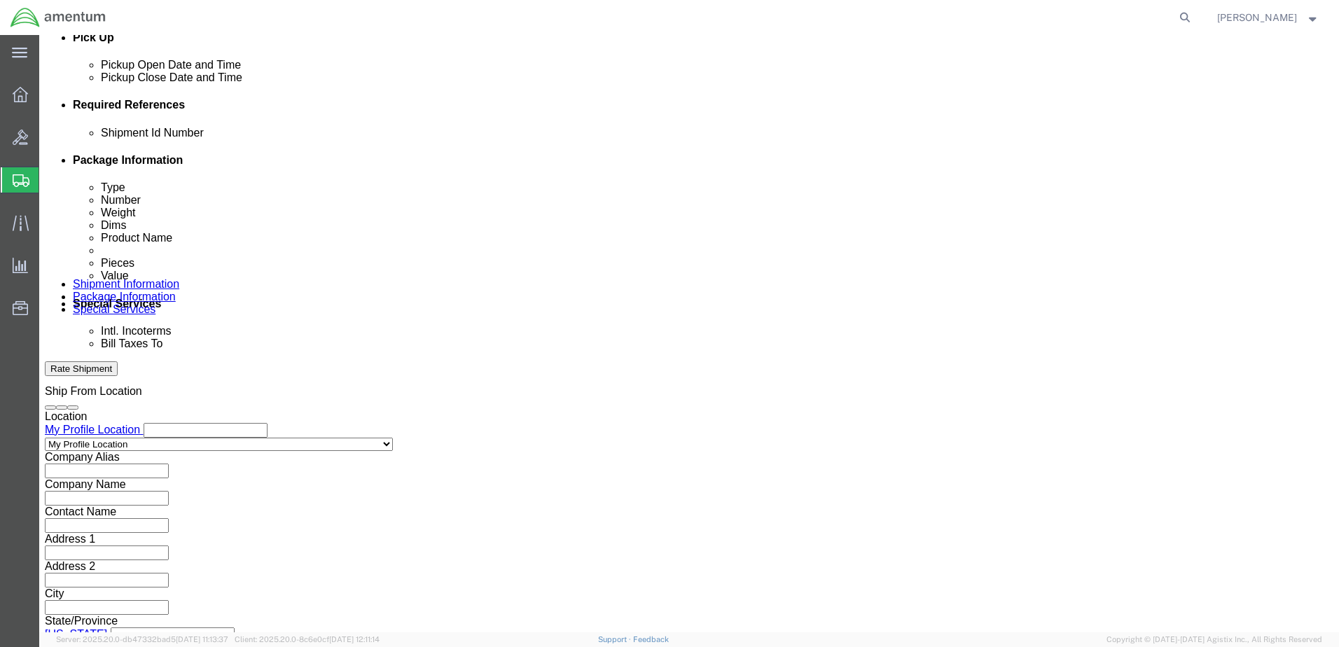
scroll to position [632, 0]
type input "Log Books PROP"
drag, startPoint x: 964, startPoint y: 542, endPoint x: 937, endPoint y: 490, distance: 58.9
click button "Continue"
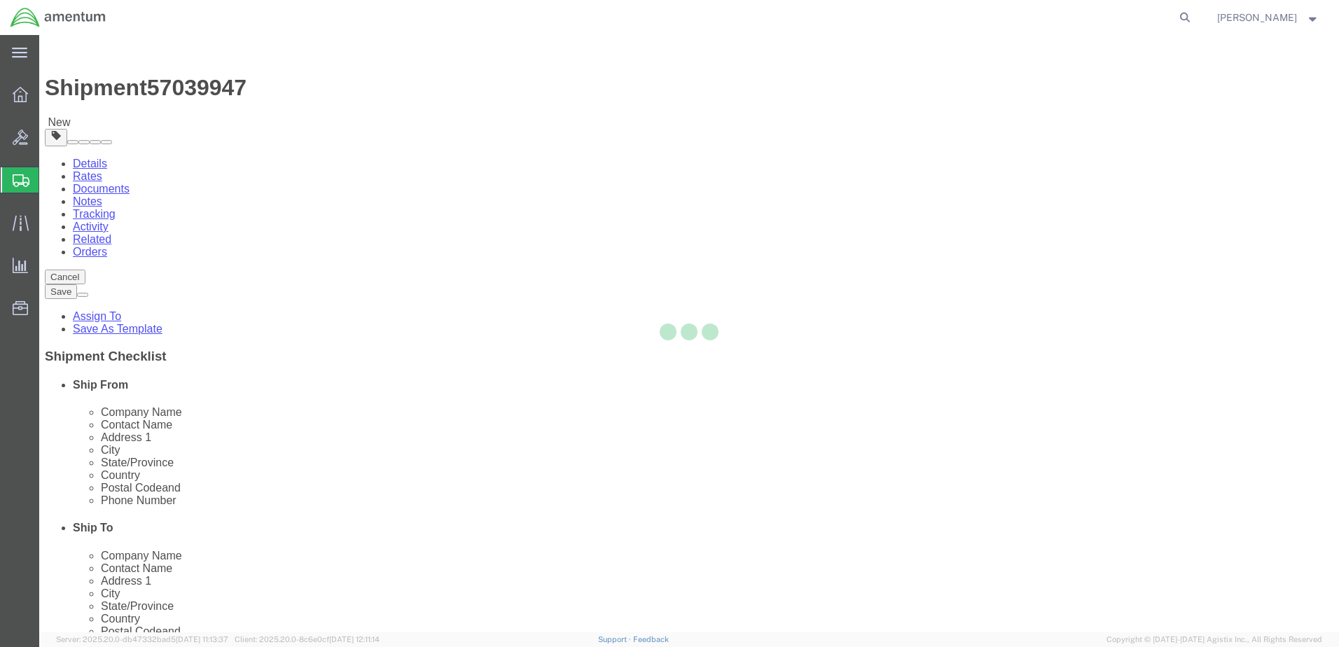
select select "CBOX"
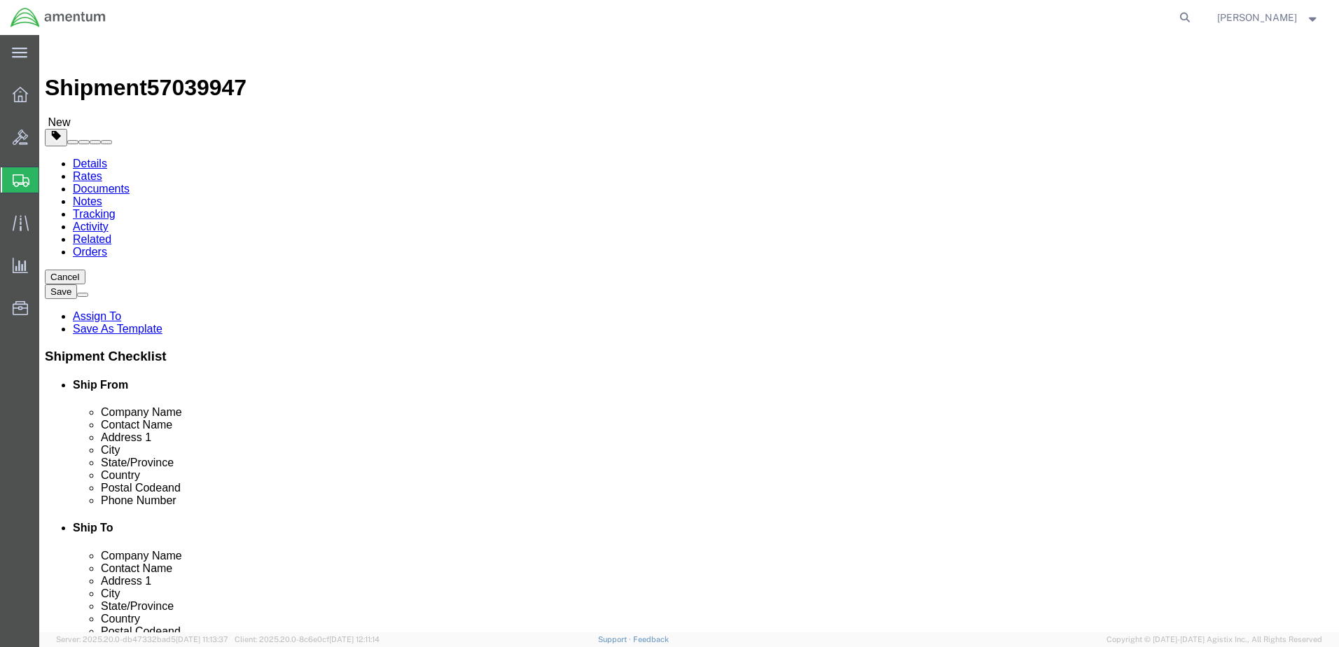
click input "text"
type input "12"
type input "4"
drag, startPoint x: 211, startPoint y: 328, endPoint x: 188, endPoint y: 326, distance: 23.2
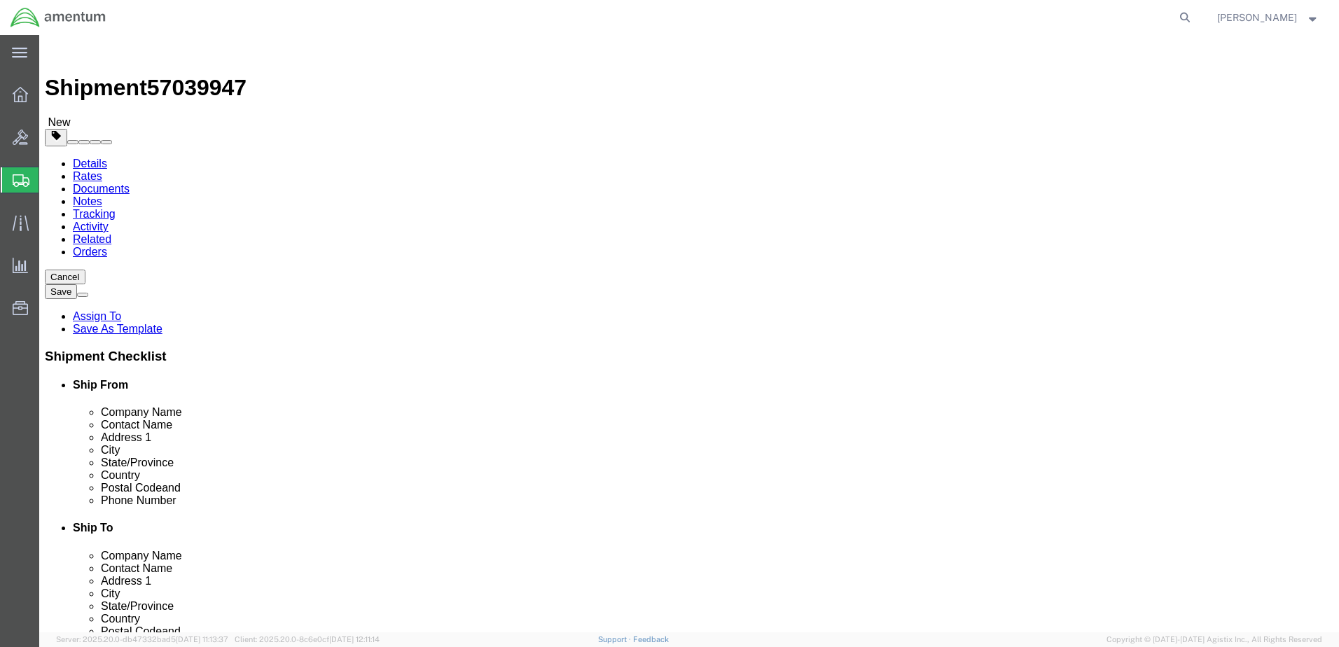
click div "0.00 Select kgs lbs"
type input "3.0"
click link "Add Content"
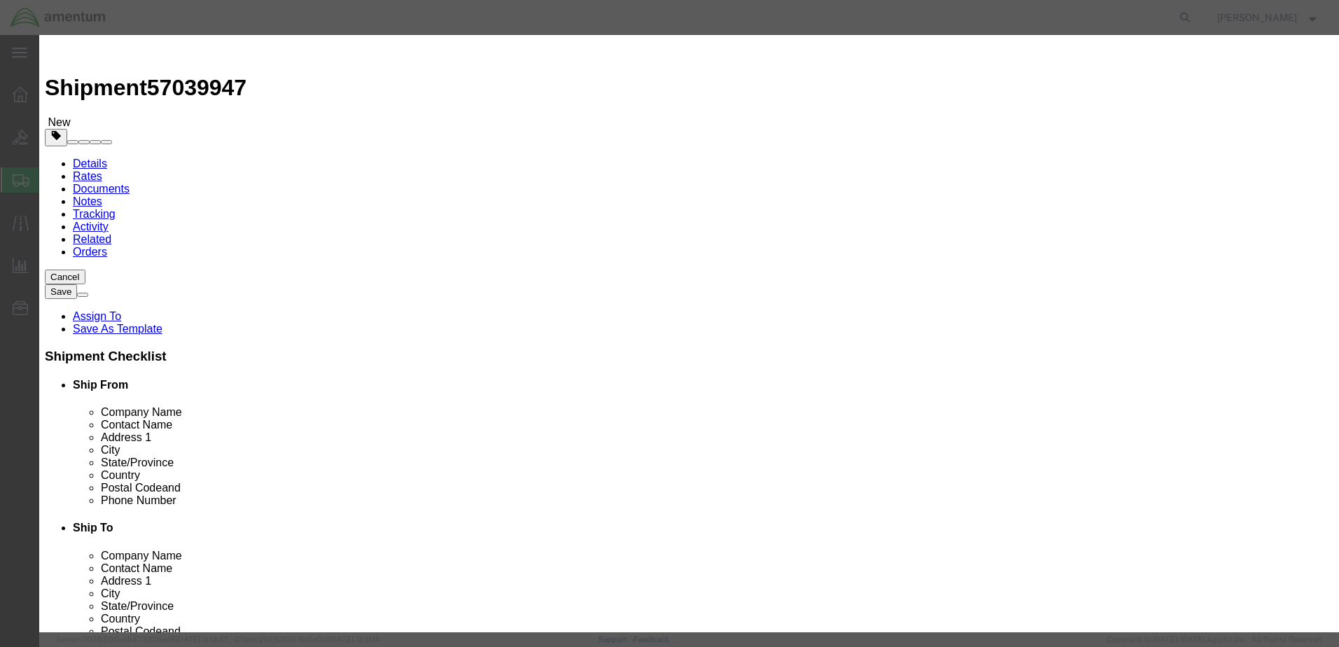
click input "text"
type input "Prop Logbooks FWA5629"
click input "0"
type input "1"
click div "Commodity library"
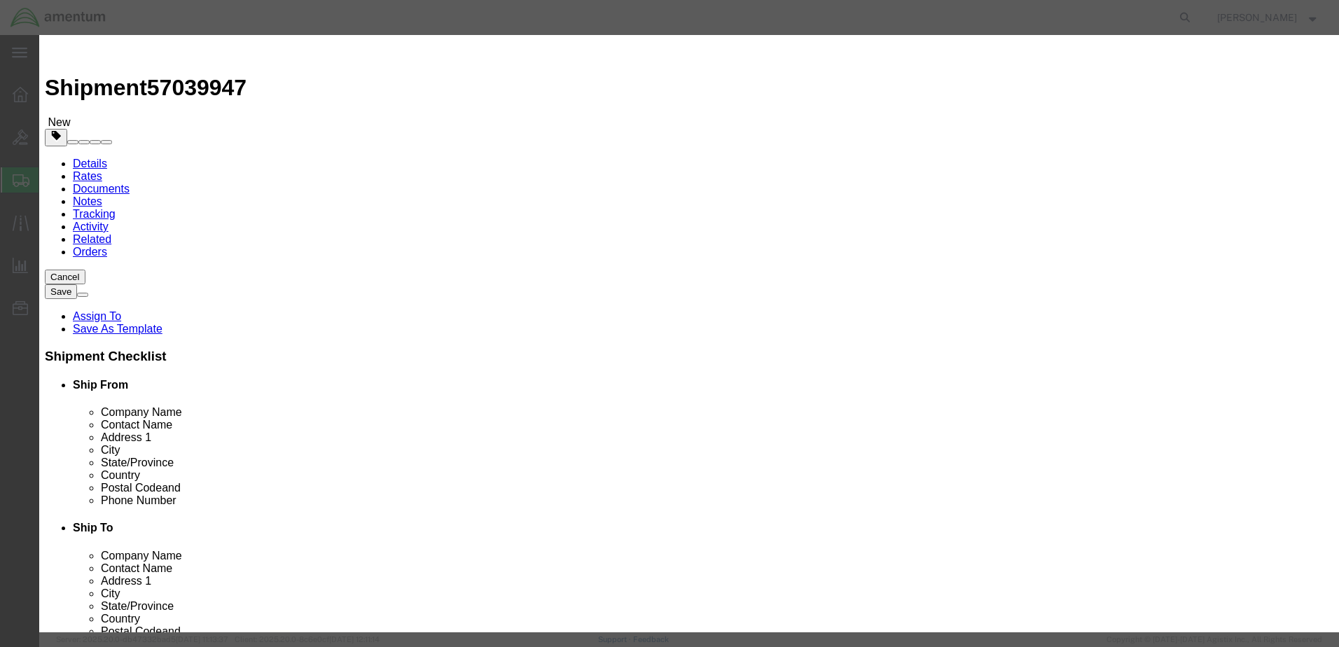
click input "text"
type input "1.00"
click button "Save & Close"
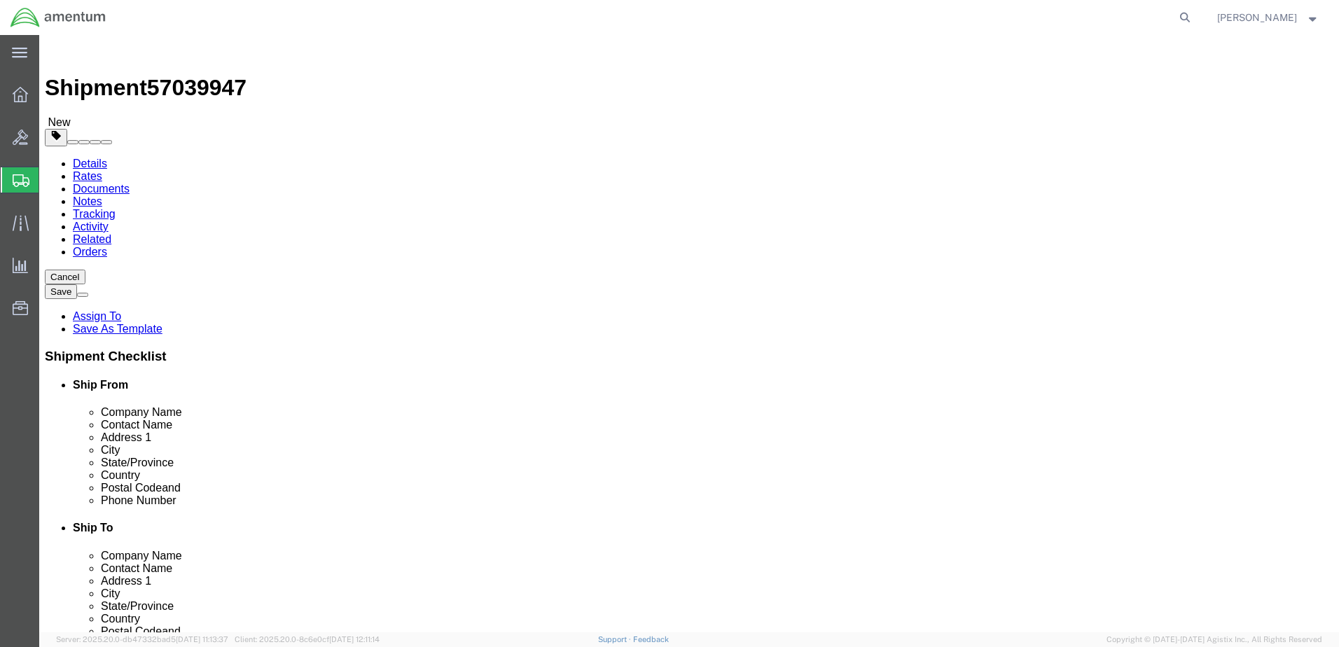
click button "Rate Shipment"
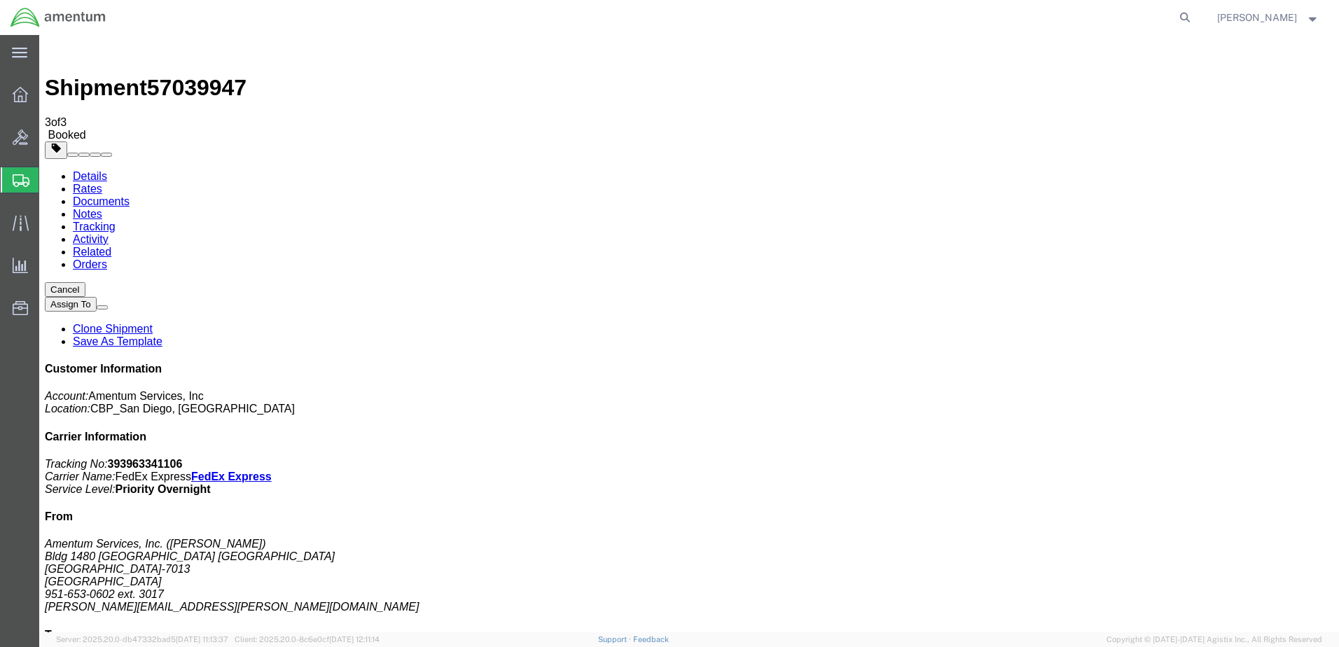
click at [0, 0] on span "Create Shipment" at bounding box center [0, 0] width 0 height 0
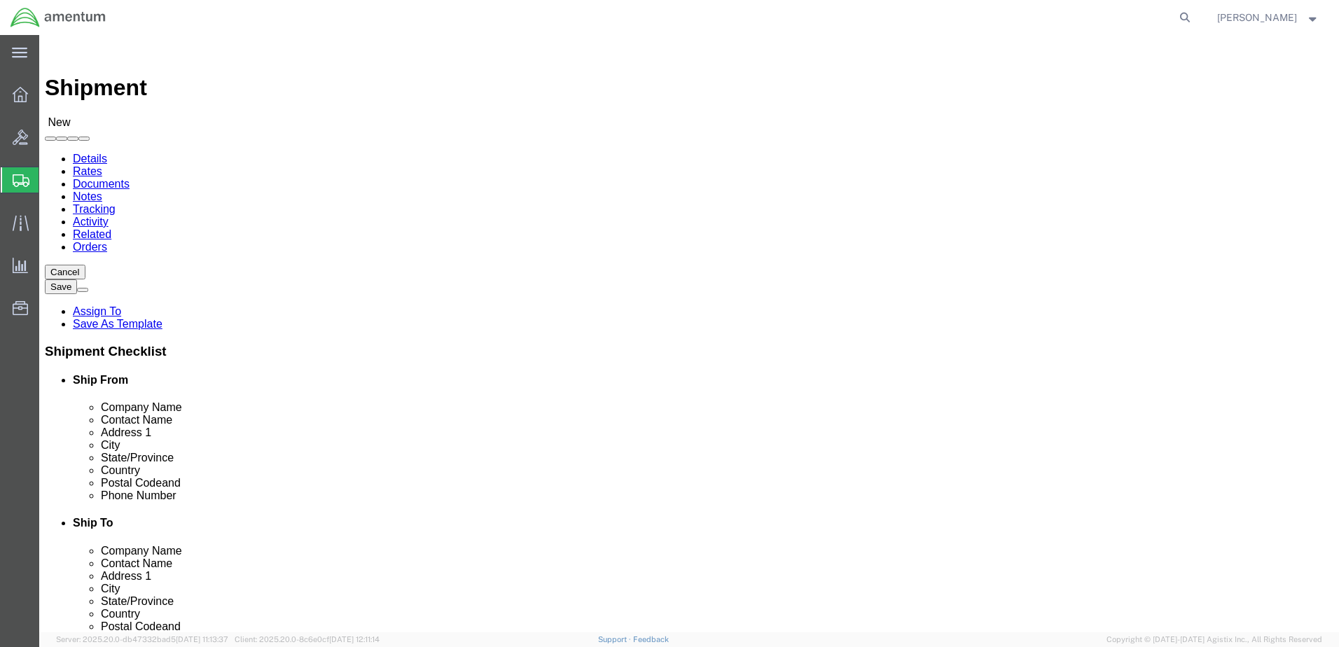
select select "MYPROFILE"
select select "CA"
type input "eja"
select select "49930"
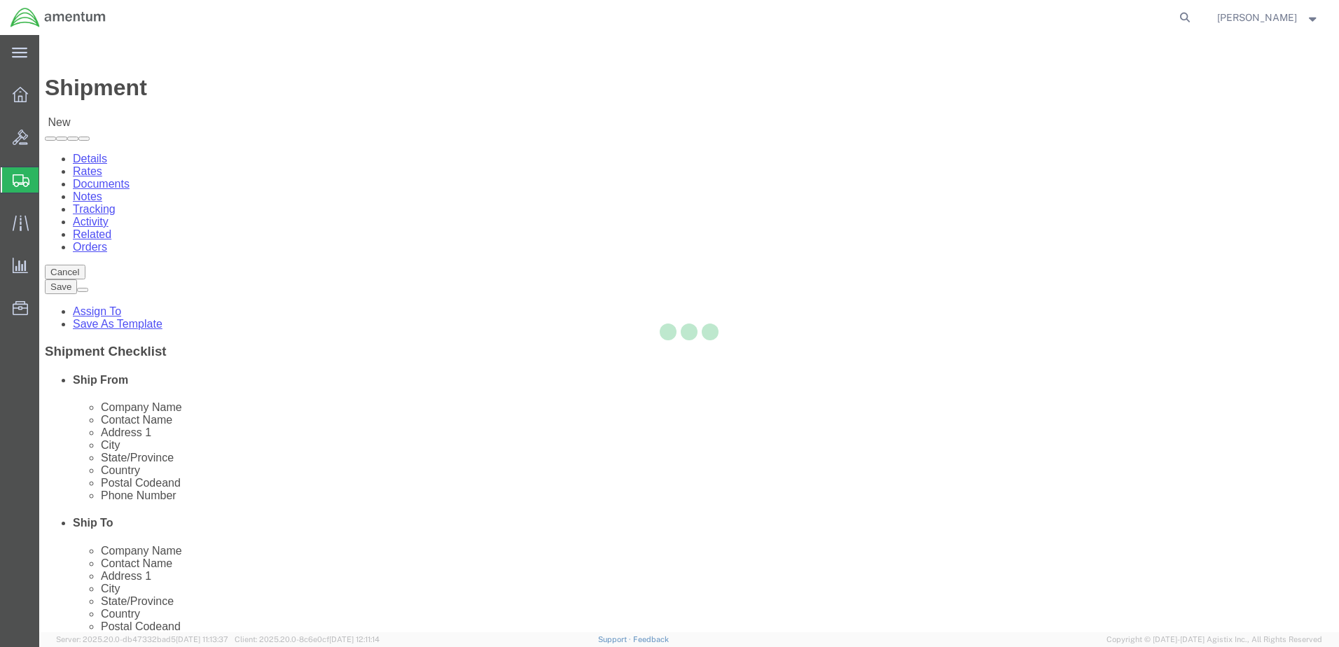
select select "FL"
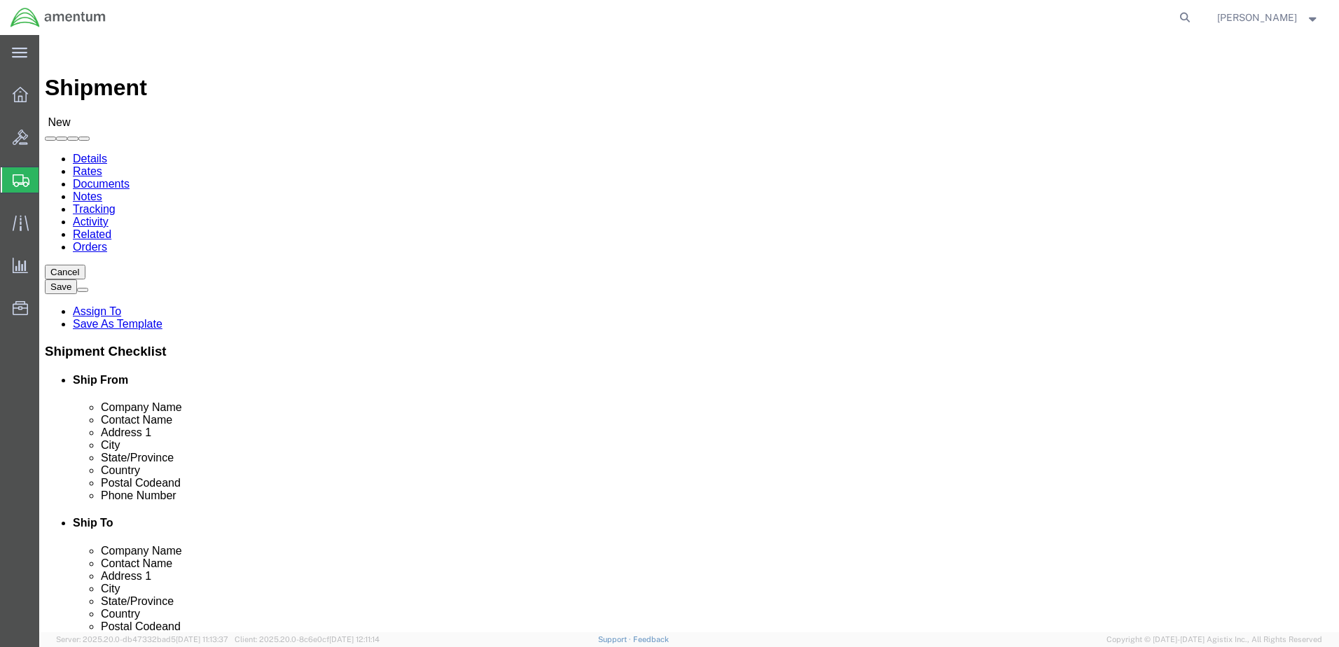
click div "Location [GEOGRAPHIC_DATA], [GEOGRAPHIC_DATA] Select My Profile Location [PHONE…"
click input "text"
click div "Location [GEOGRAPHIC_DATA], [GEOGRAPHIC_DATA] Select My Profile Location [PHONE…"
click input "[PERSON_NAME]"
drag, startPoint x: 782, startPoint y: 290, endPoint x: 602, endPoint y: 290, distance: 180.0
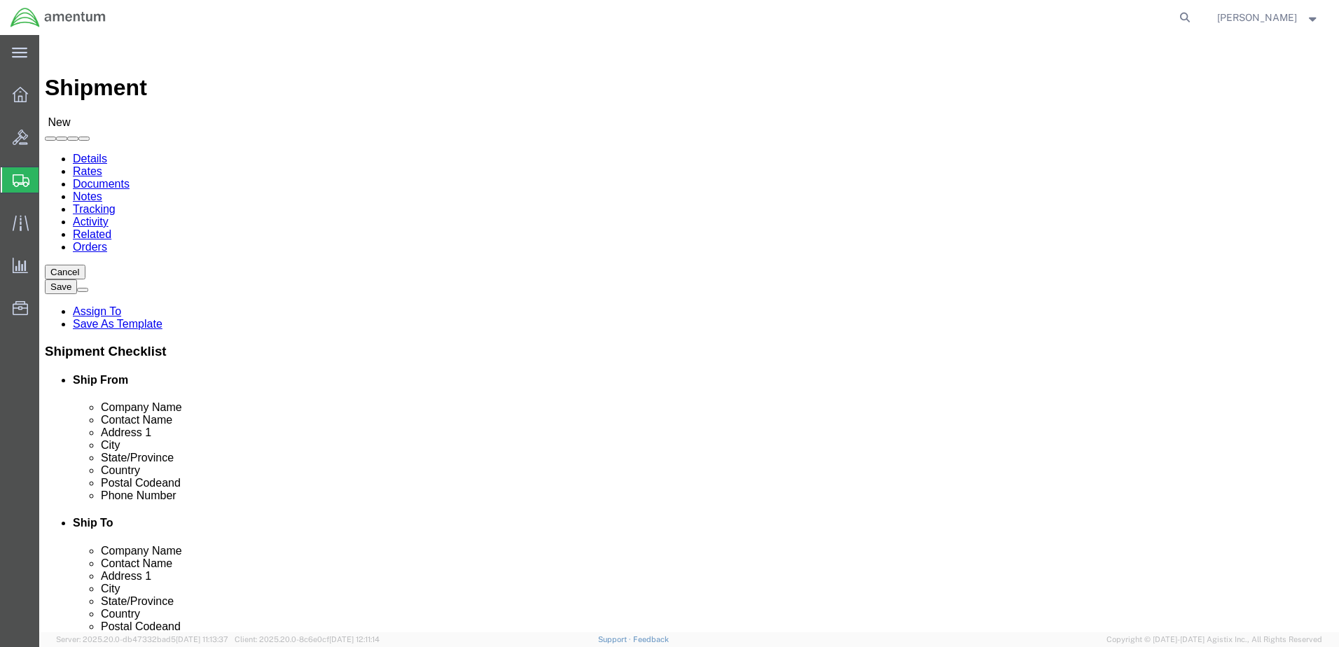
click div "Contact Name [PERSON_NAME] [PERSON_NAME]"
click div "Location [GEOGRAPHIC_DATA], [GEOGRAPHIC_DATA] Select My Profile Location [PHONE…"
drag, startPoint x: 792, startPoint y: 350, endPoint x: 780, endPoint y: 317, distance: 35.7
click input "text"
click input "Cieena"
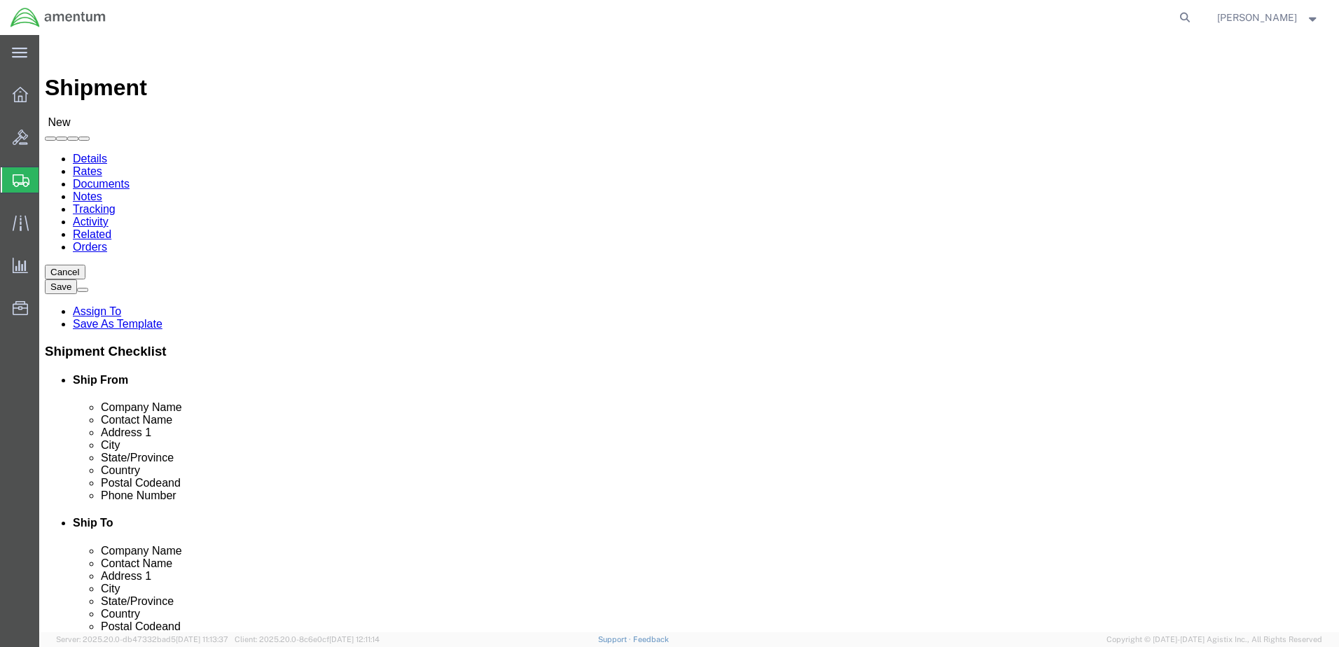
type input "Cieena Green"
click input "Cieena Green"
drag, startPoint x: 777, startPoint y: 282, endPoint x: 680, endPoint y: 284, distance: 96.7
click div "Contact Name [PERSON_NAME]"
click input "Ship To Location / Contact Name : This field is required."
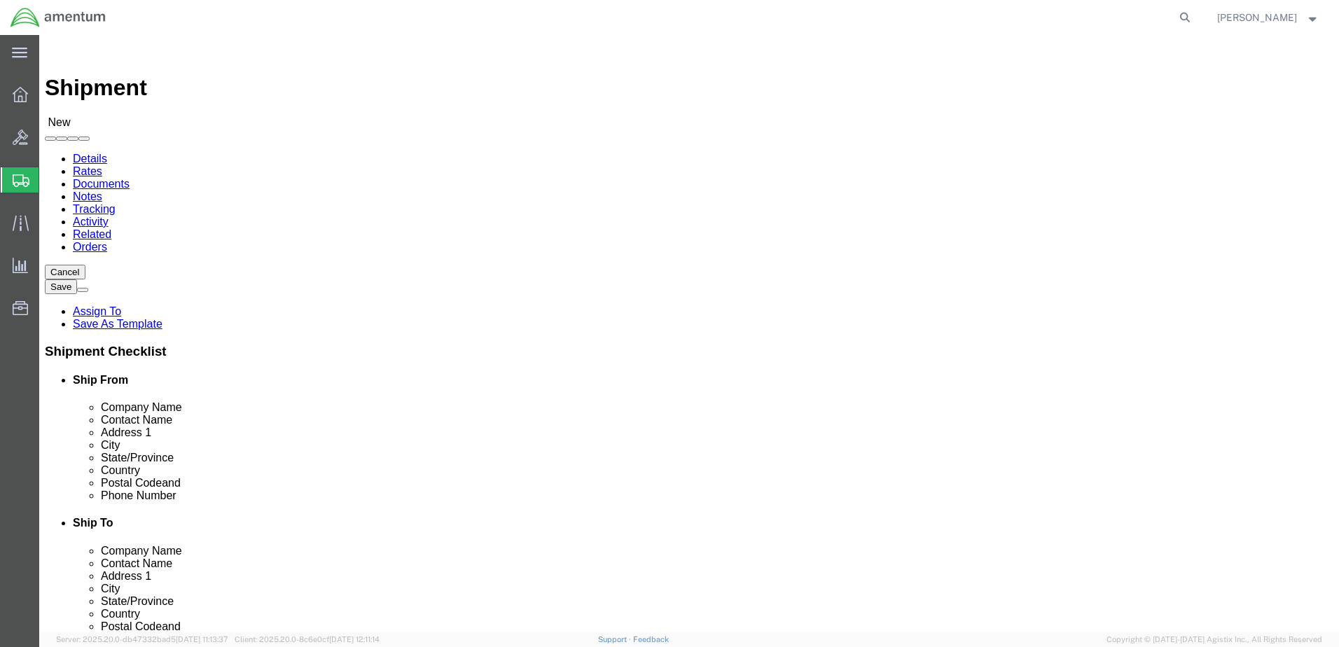
type input "Cie"
click p "- Amentum Services, Inc. - ([PERSON_NAME]) Hangar [STREET_ADDRESS]"
select select
select select "FL"
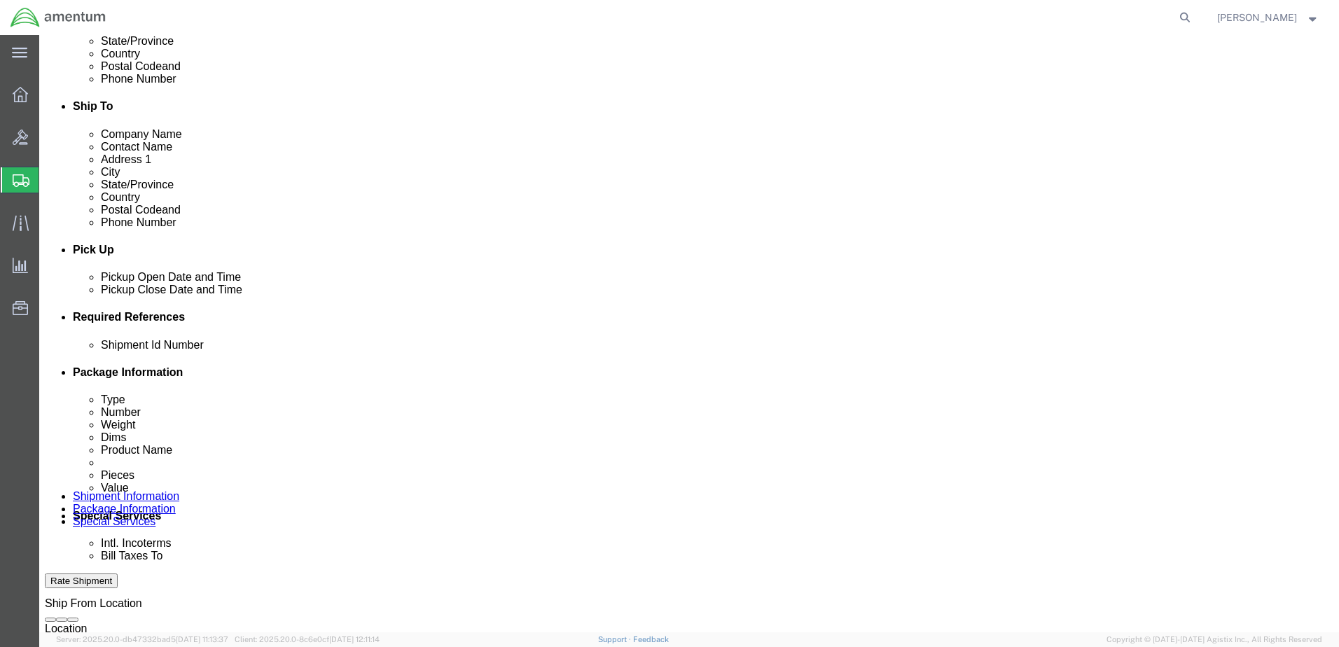
scroll to position [420, 0]
type input "[PERSON_NAME]"
click button "Add reference"
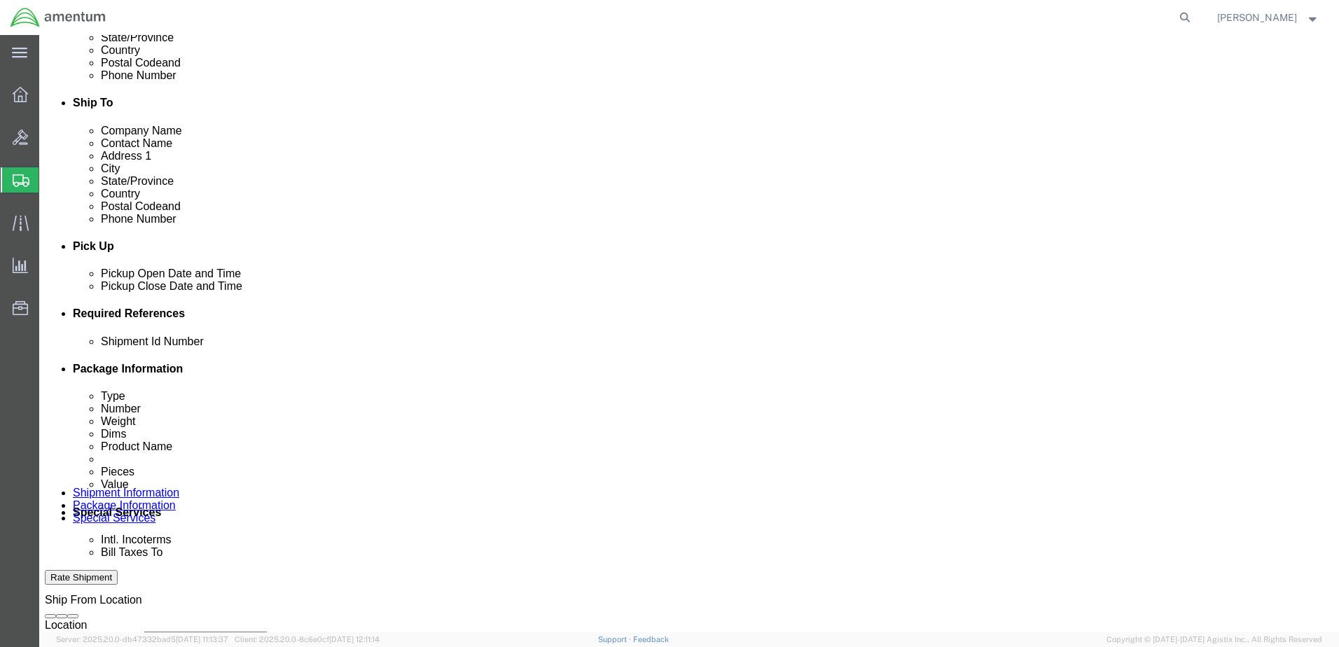
click input "text"
type input "Grommets"
click select "Select Account Type Activity ID Airline Appointment Number ASN Batch Request # …"
select select "DEPT"
click select "Select Account Type Activity ID Airline Appointment Number ASN Batch Request # …"
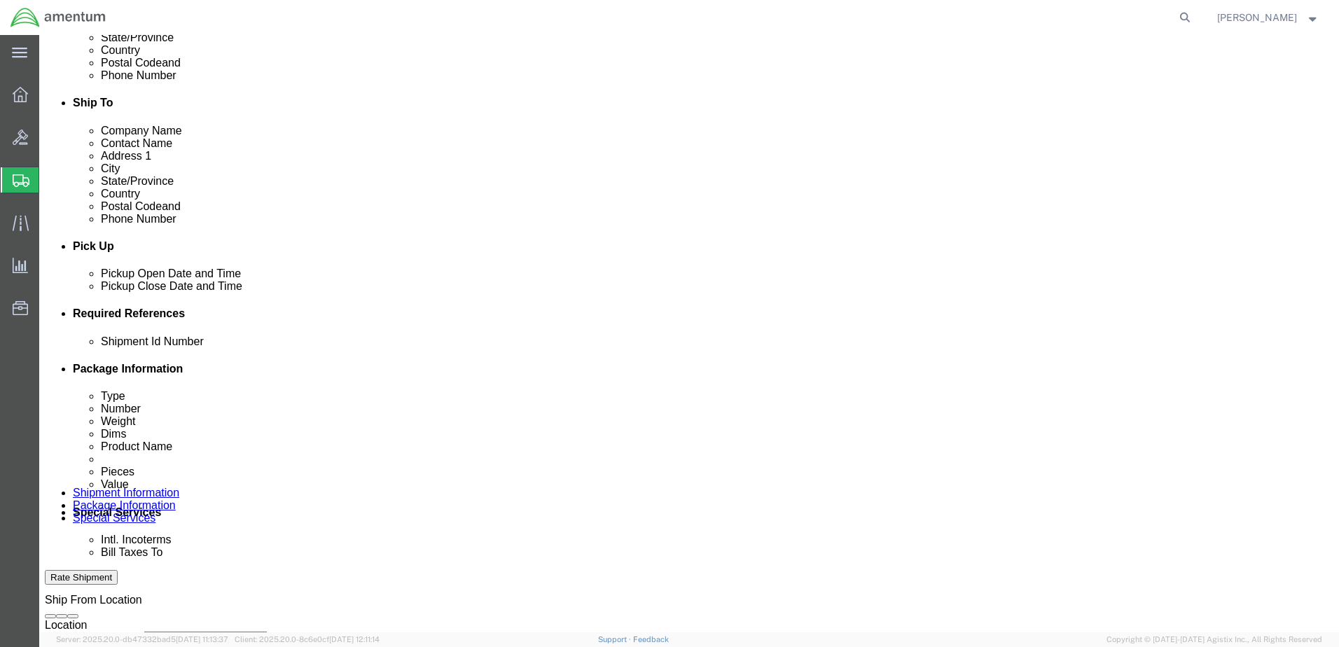
click input "text"
type input "CBP"
click select "Select Account Type Activity ID Airline Appointment Number ASN Batch Request # …"
select select "DEPT"
click select "Select Account Type Activity ID Airline Appointment Number ASN Batch Request # …"
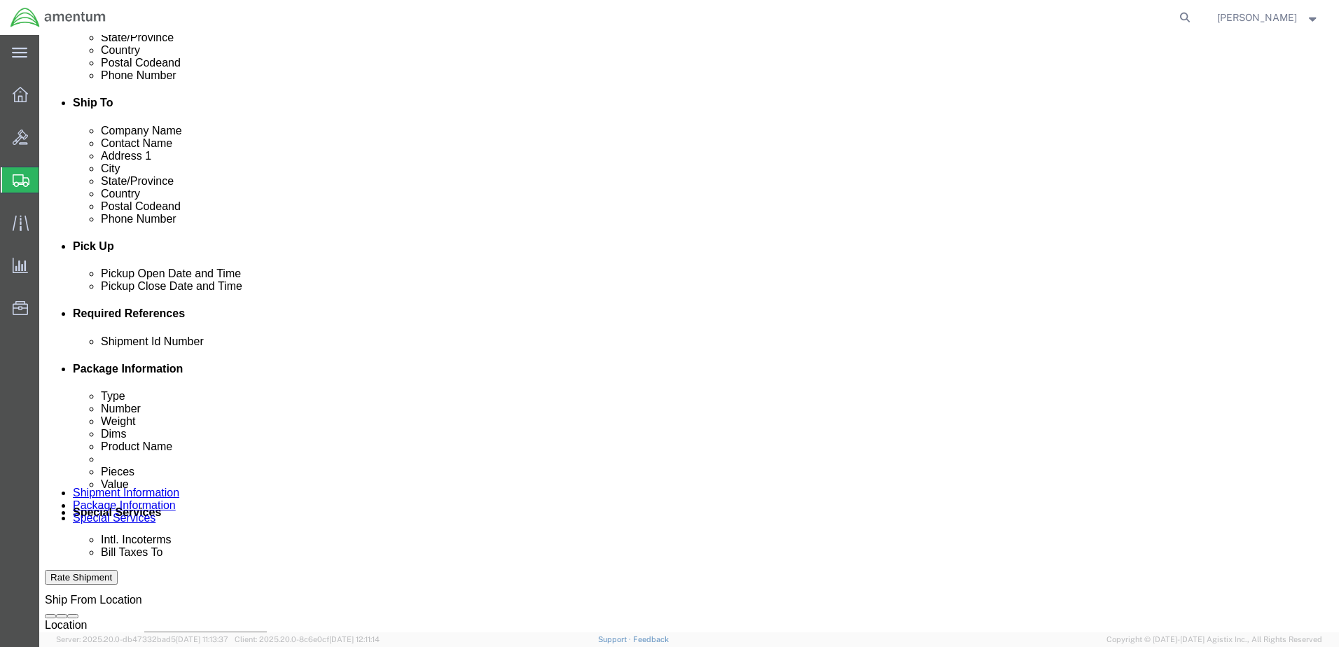
paste input "AME-2026-IP01-FO013-2219-NAMC-Z000"
type input "AME-2026-IP01-FO013-2219-NAMC-Z000"
click select "Select Account Type Activity ID Airline Appointment Number ASN Batch Request # …"
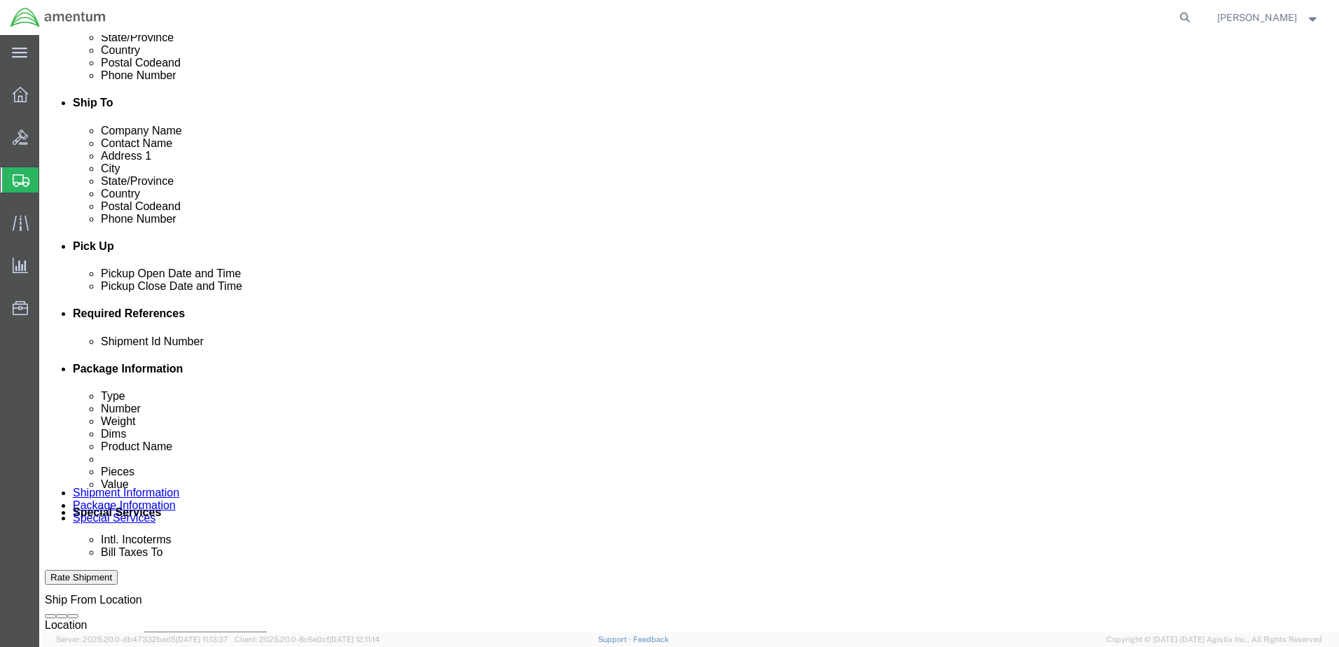
select select "CUSTREF"
click select "Select Account Type Activity ID Airline Appointment Number ASN Batch Request # …"
click input "text"
type input "Grommet"
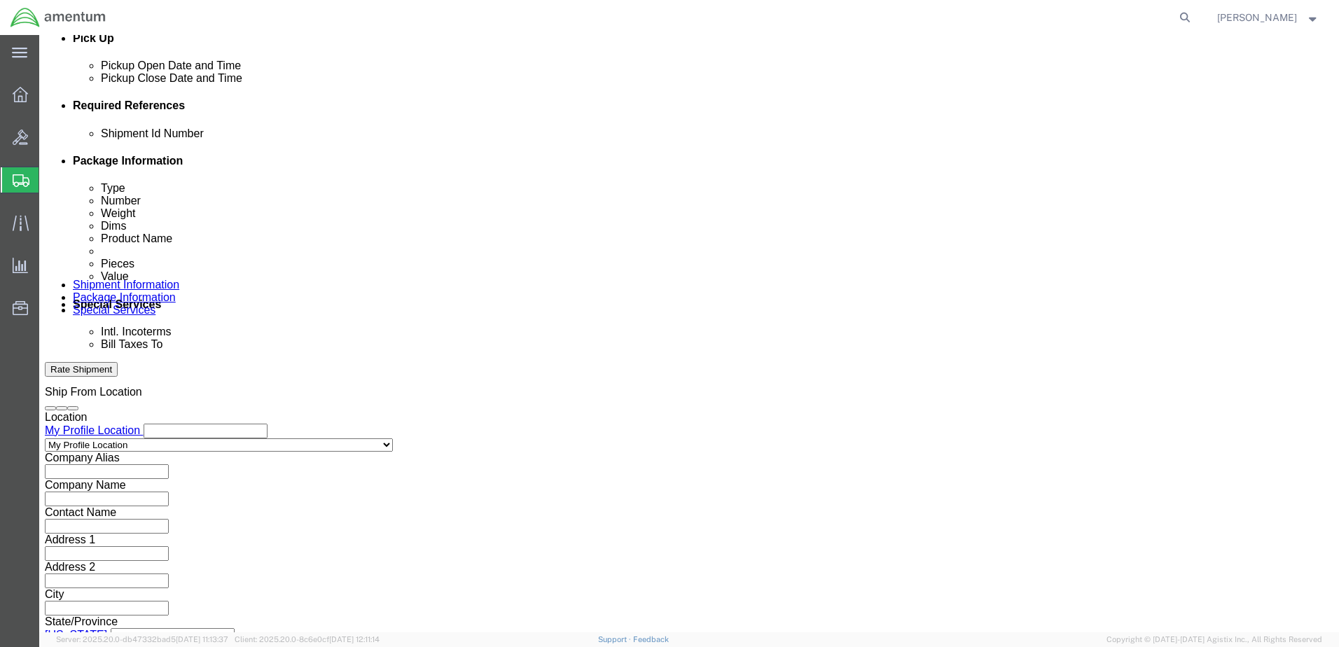
scroll to position [632, 0]
click button "Continue"
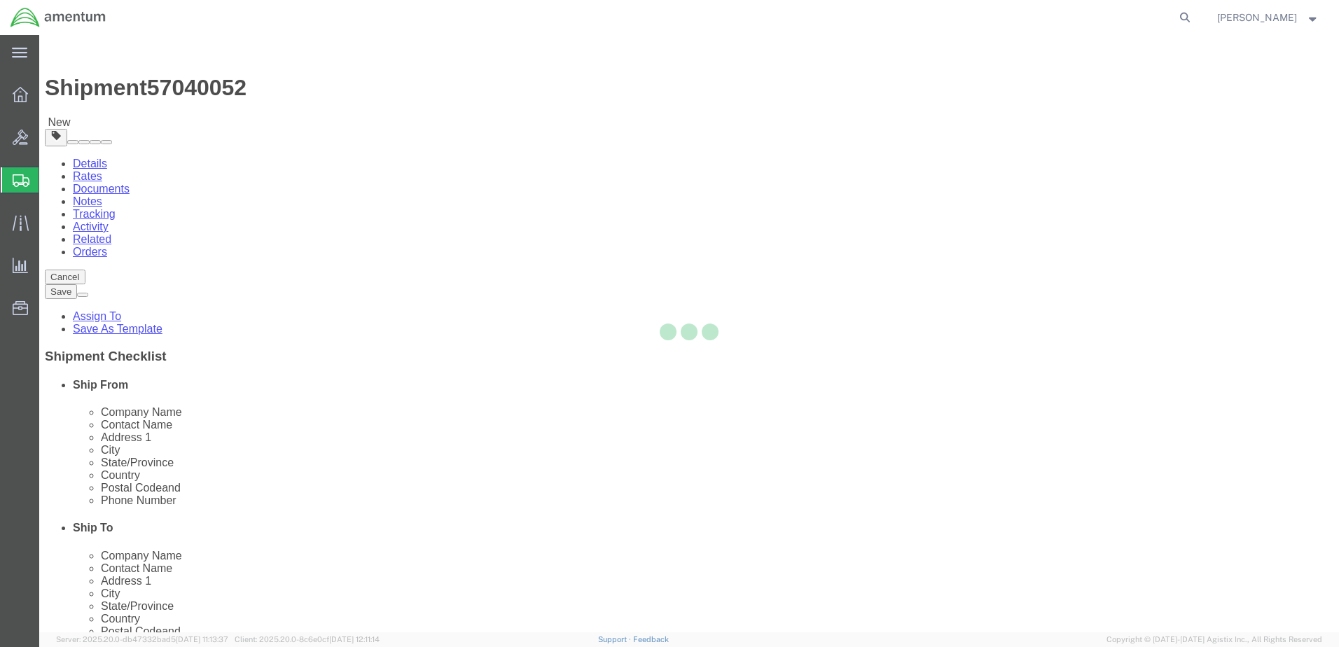
select select "CBOX"
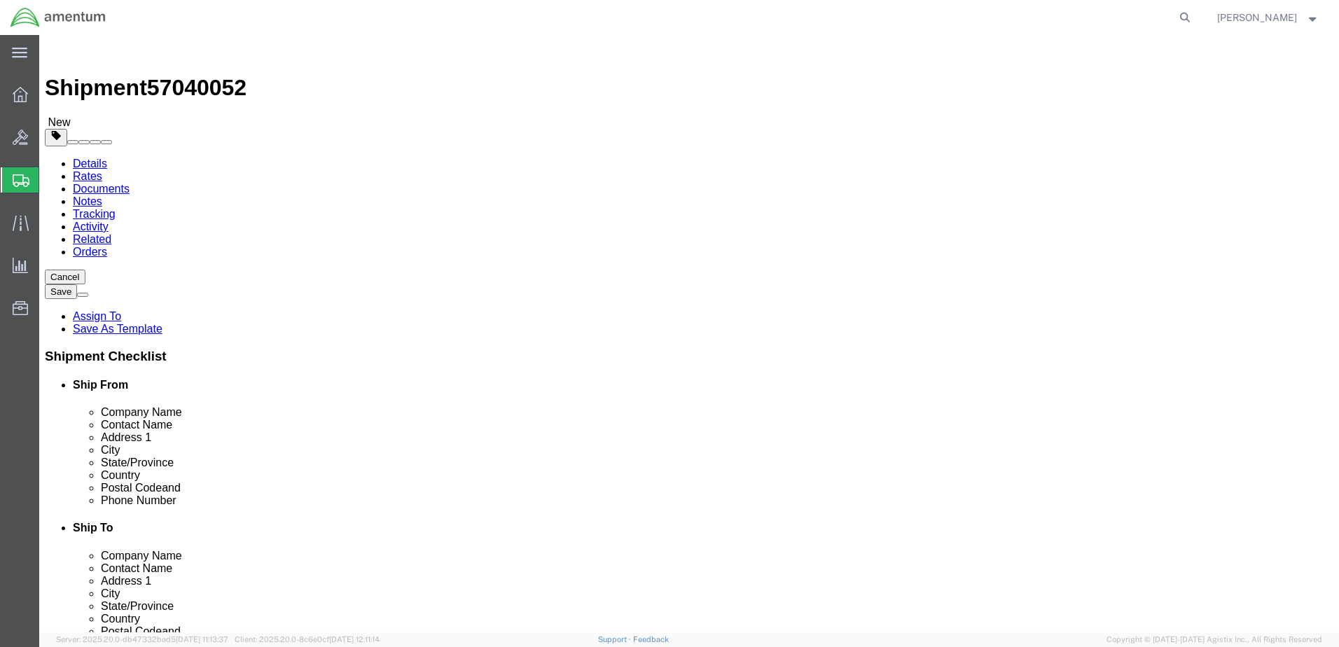
click input "text"
type input "11"
type input "12"
type input "1.5"
drag, startPoint x: 221, startPoint y: 321, endPoint x: 181, endPoint y: 324, distance: 40.8
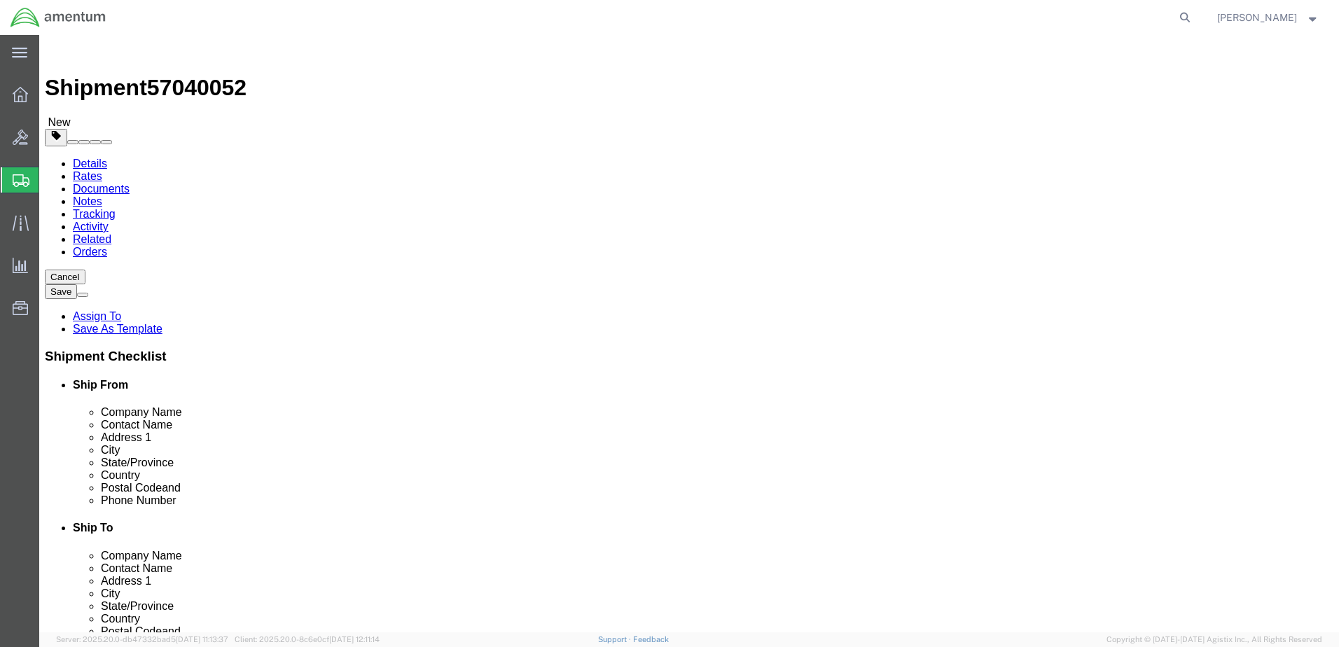
click div "0.00 Select kgs lbs"
type input "1.0"
click link "Add Content"
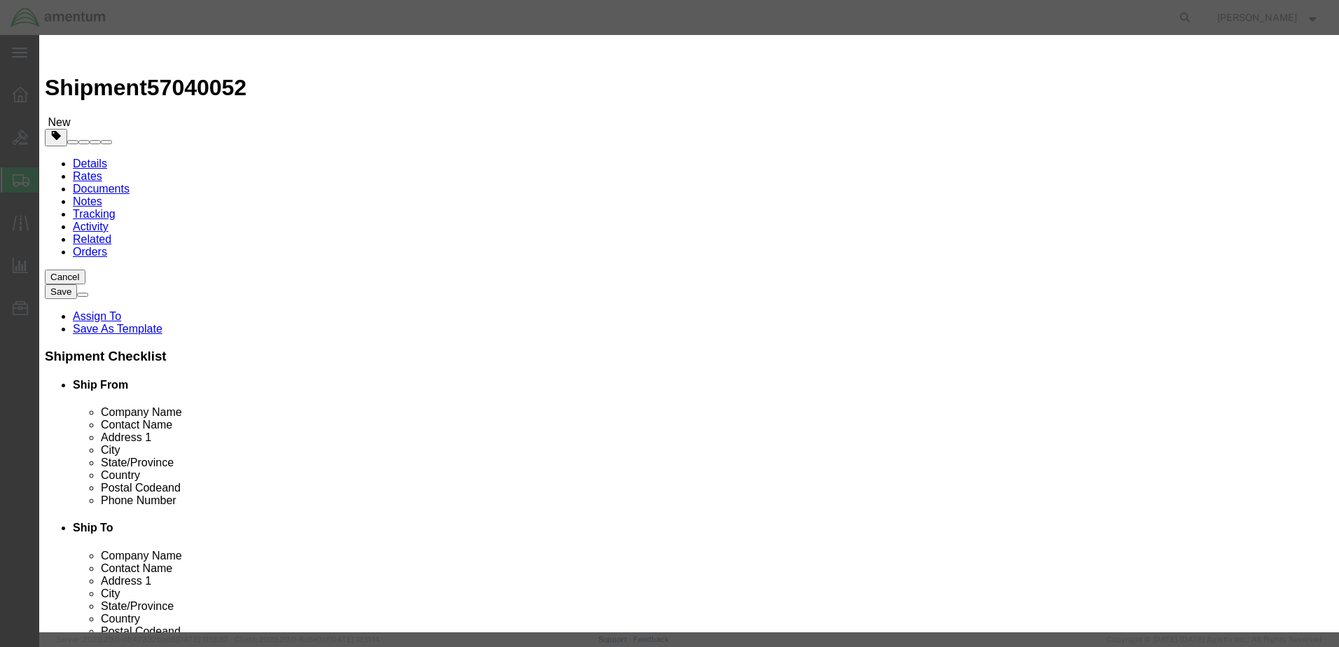
click input "text"
type input "Grommet"
drag, startPoint x: 408, startPoint y: 130, endPoint x: 388, endPoint y: 127, distance: 20.5
click div "0"
type input "2"
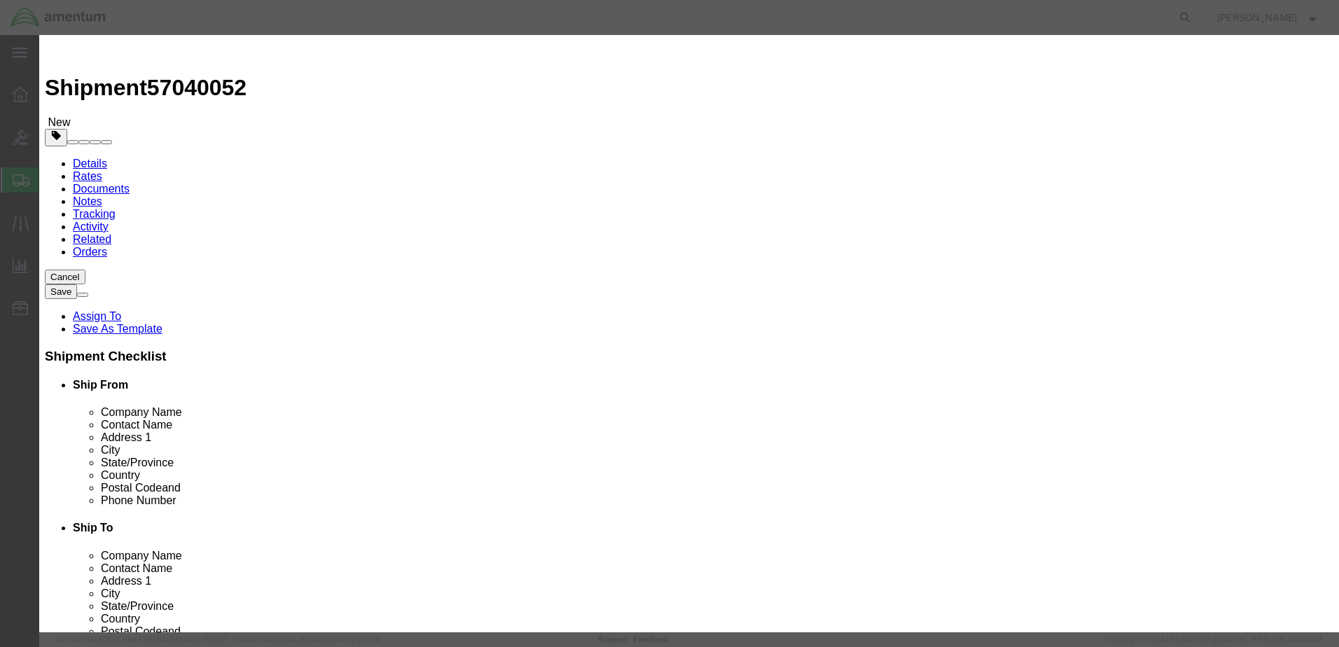
click h3 "Add content"
click input "text"
type input "1.00"
select select "USD"
click button "Save & Close"
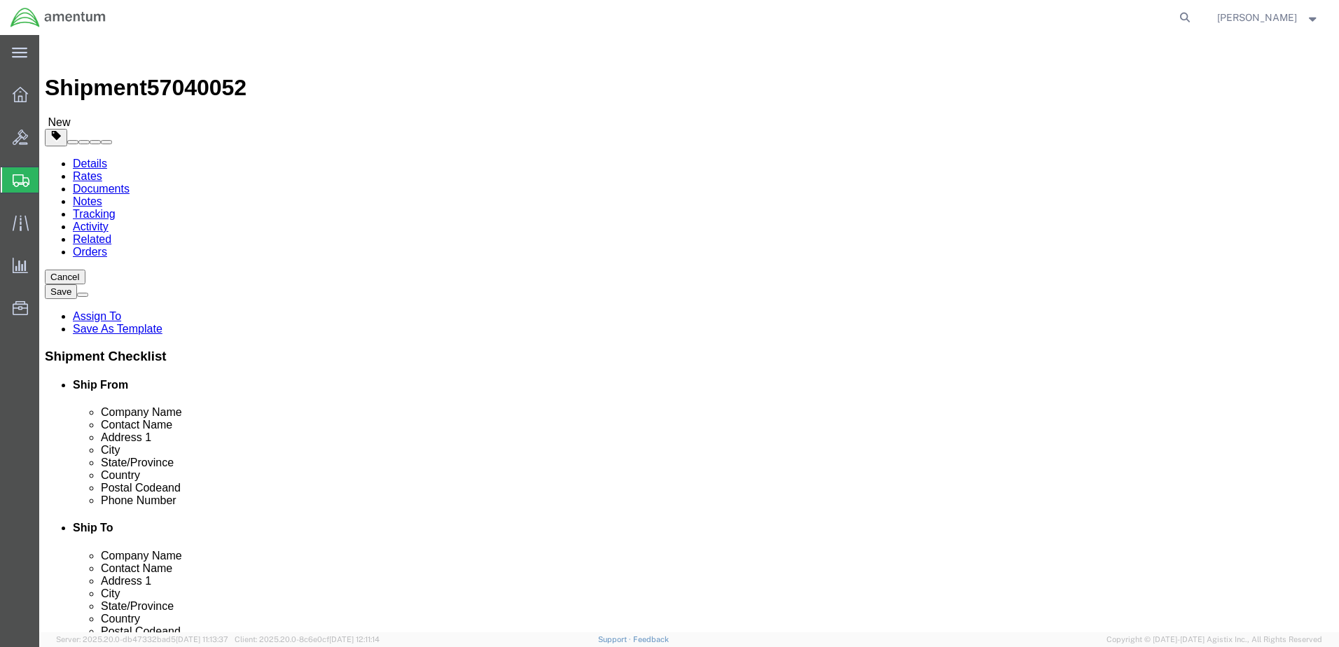
click button "Rate Shipment"
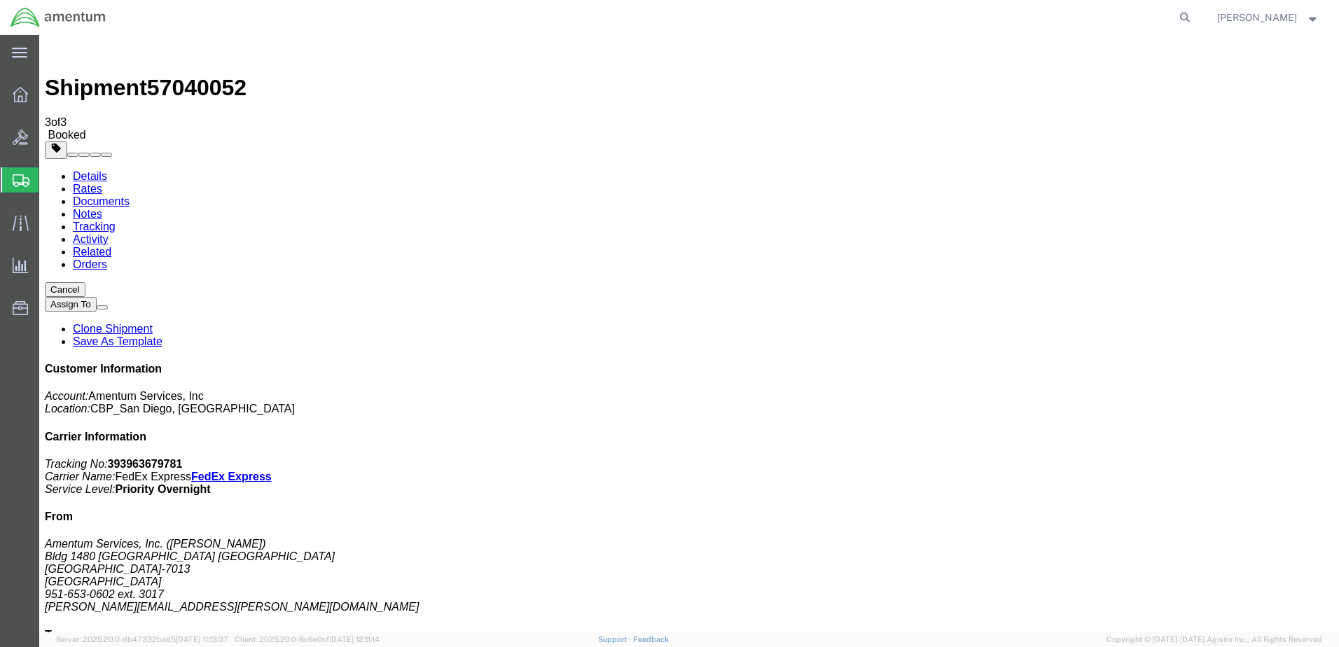
drag, startPoint x: 160, startPoint y: 247, endPoint x: 522, endPoint y: 235, distance: 361.6
